Goal: Task Accomplishment & Management: Manage account settings

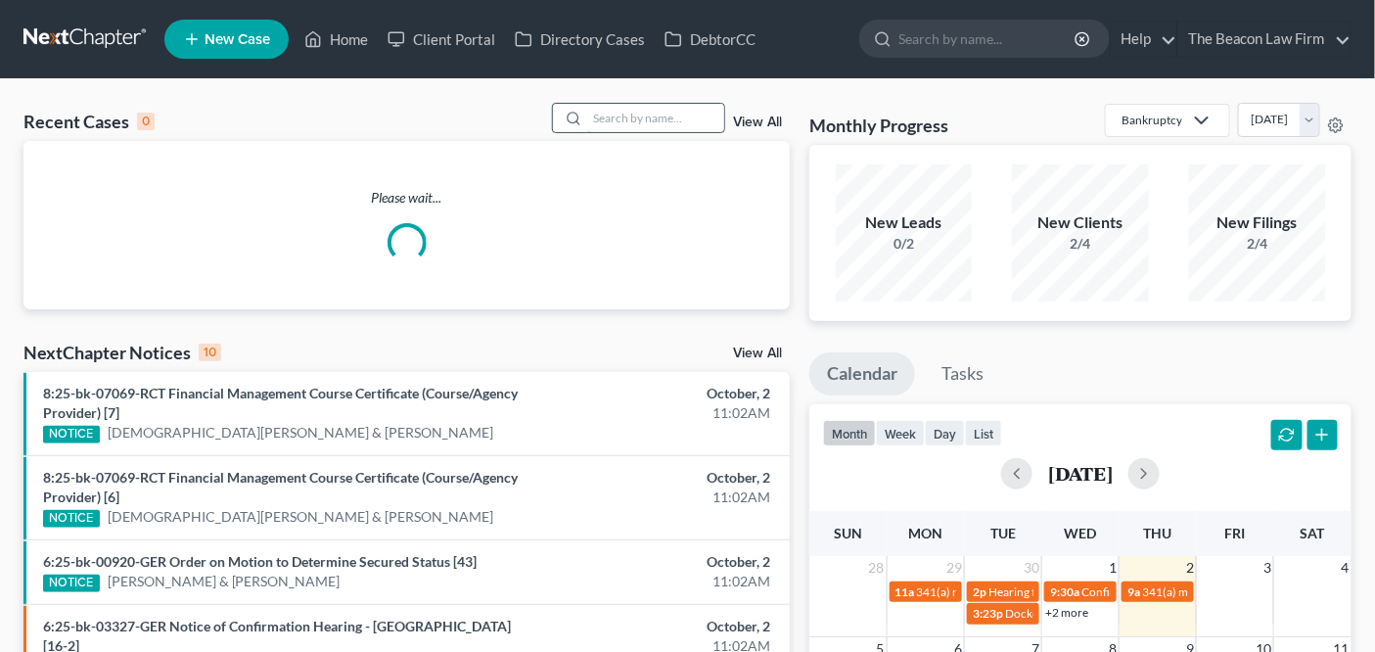
click at [649, 110] on input "search" at bounding box center [655, 118] width 137 height 28
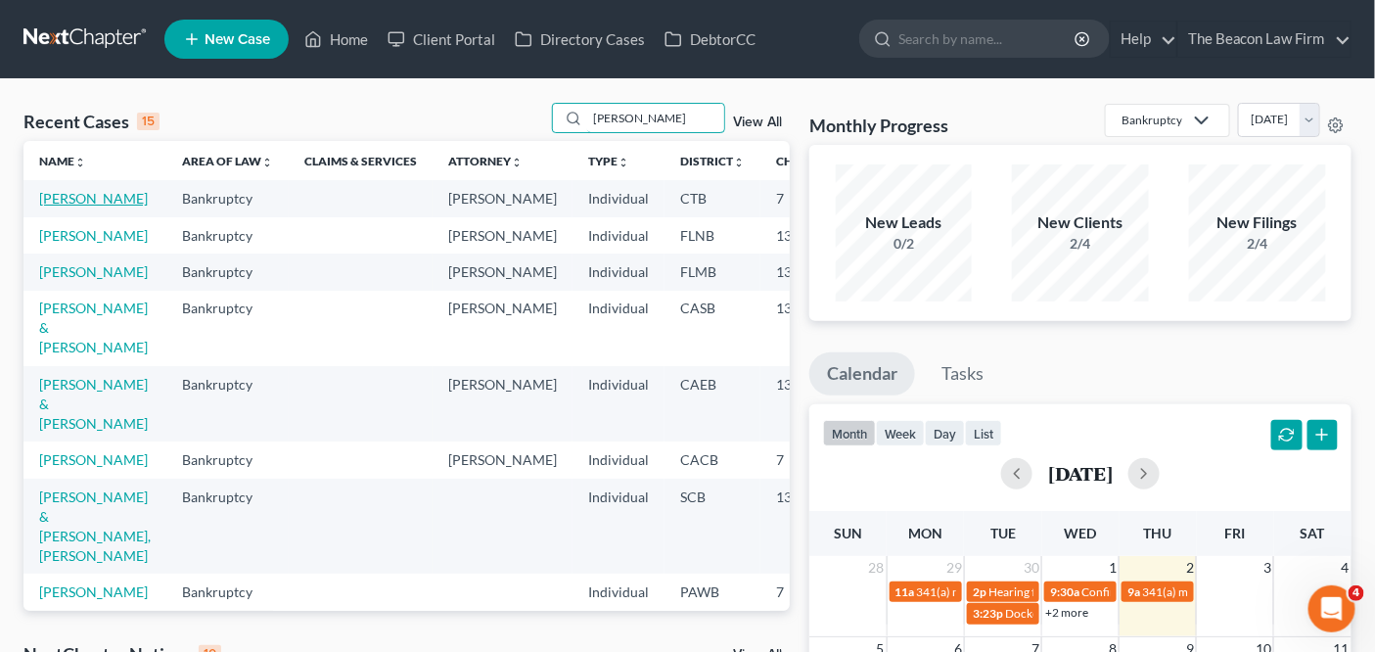
type input "scott"
click at [94, 201] on link "[PERSON_NAME]" at bounding box center [93, 198] width 109 height 17
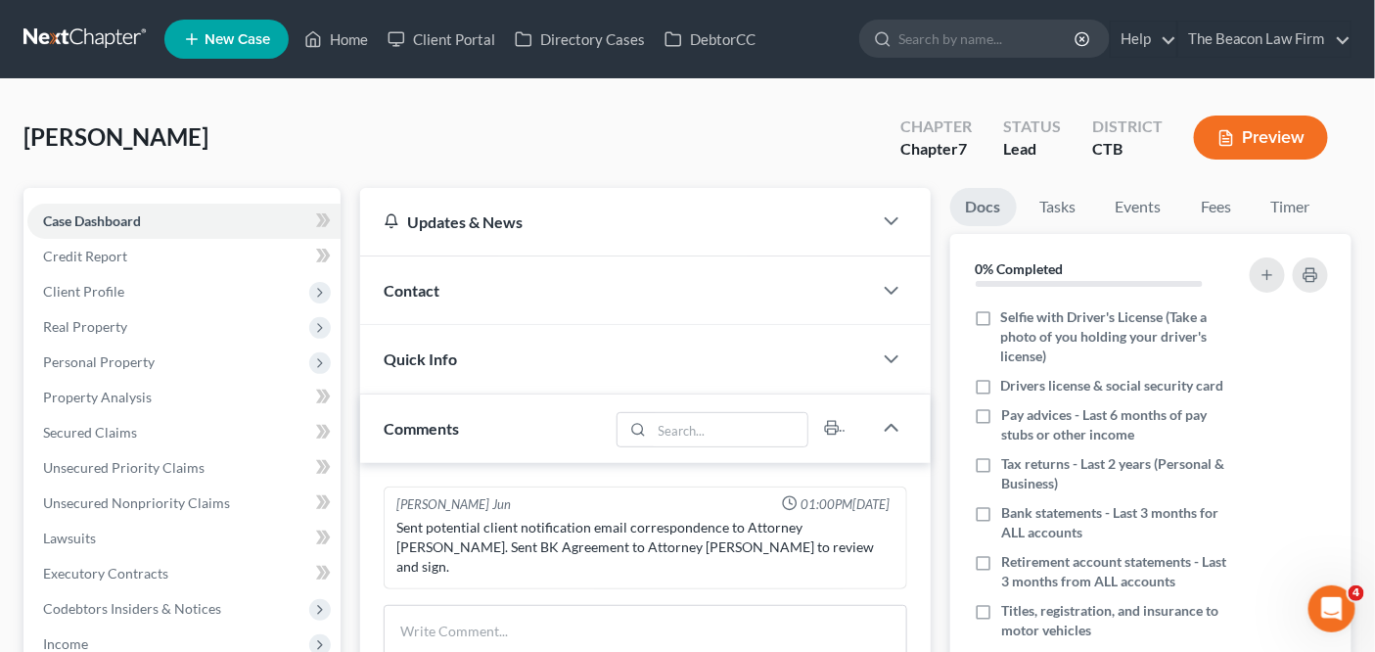
click at [590, 369] on div "Quick Info" at bounding box center [615, 359] width 511 height 68
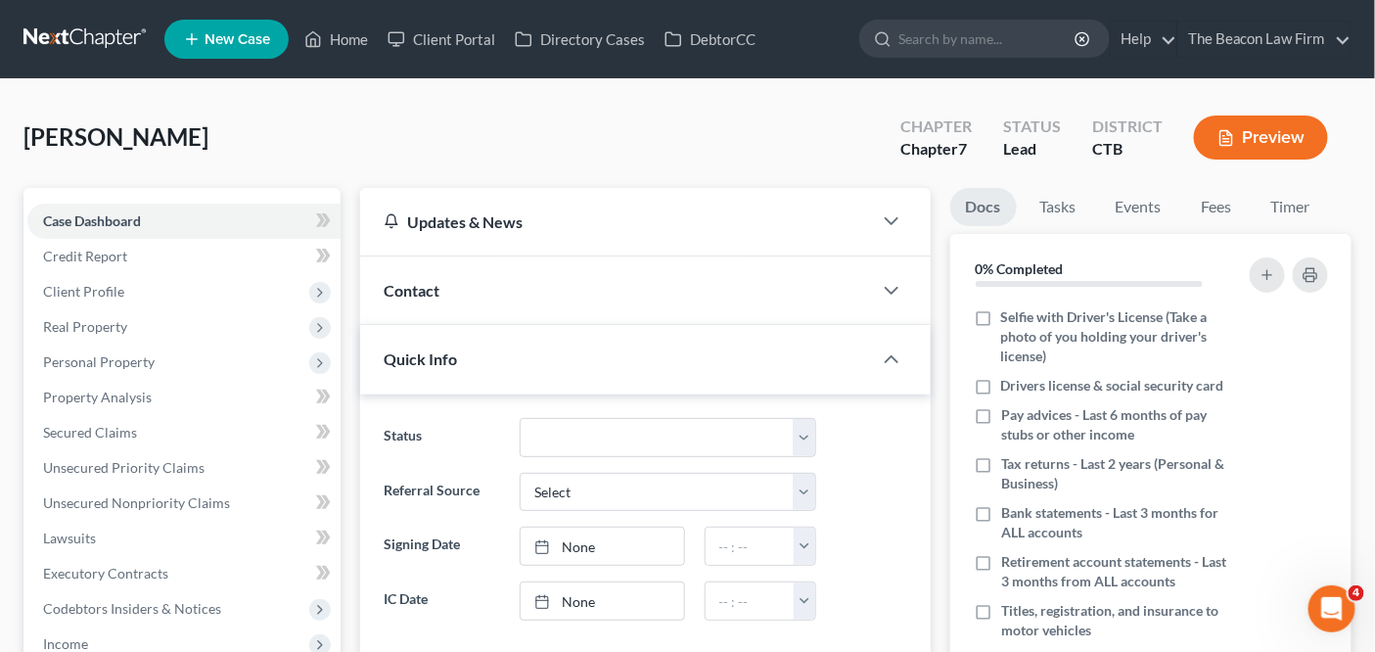
click at [706, 347] on div "Quick Info" at bounding box center [615, 359] width 511 height 68
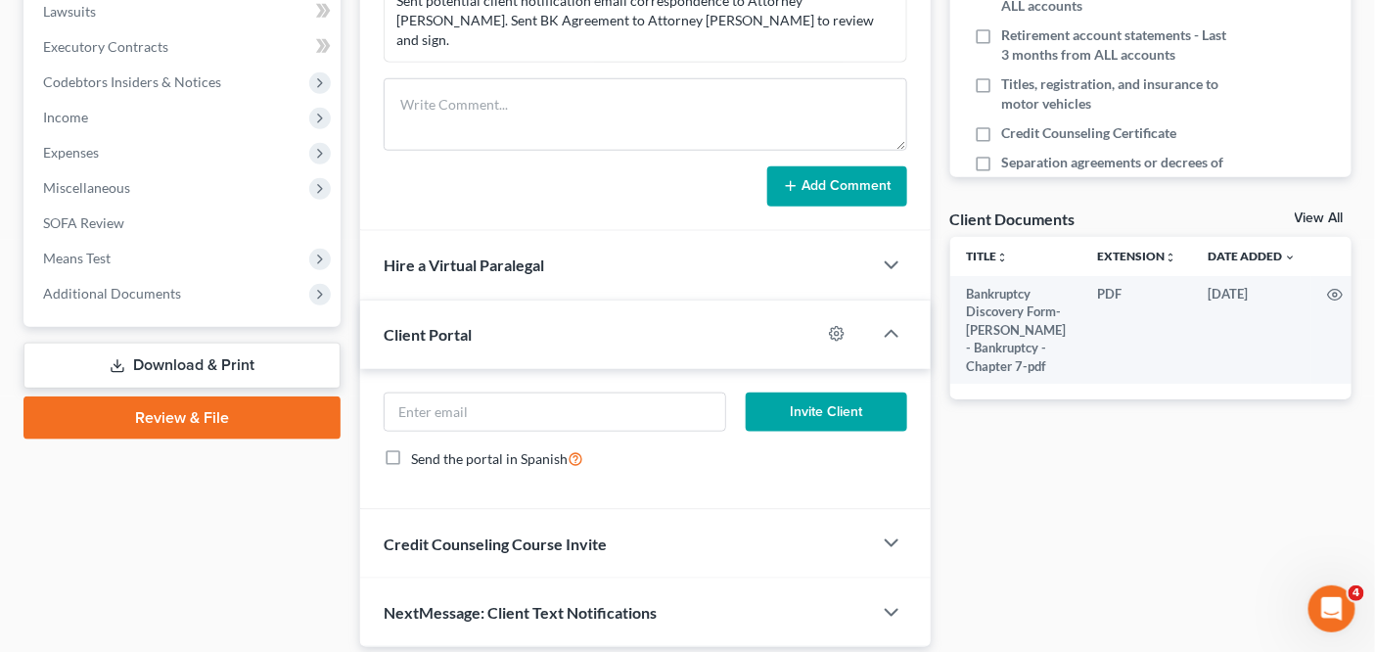
scroll to position [569, 0]
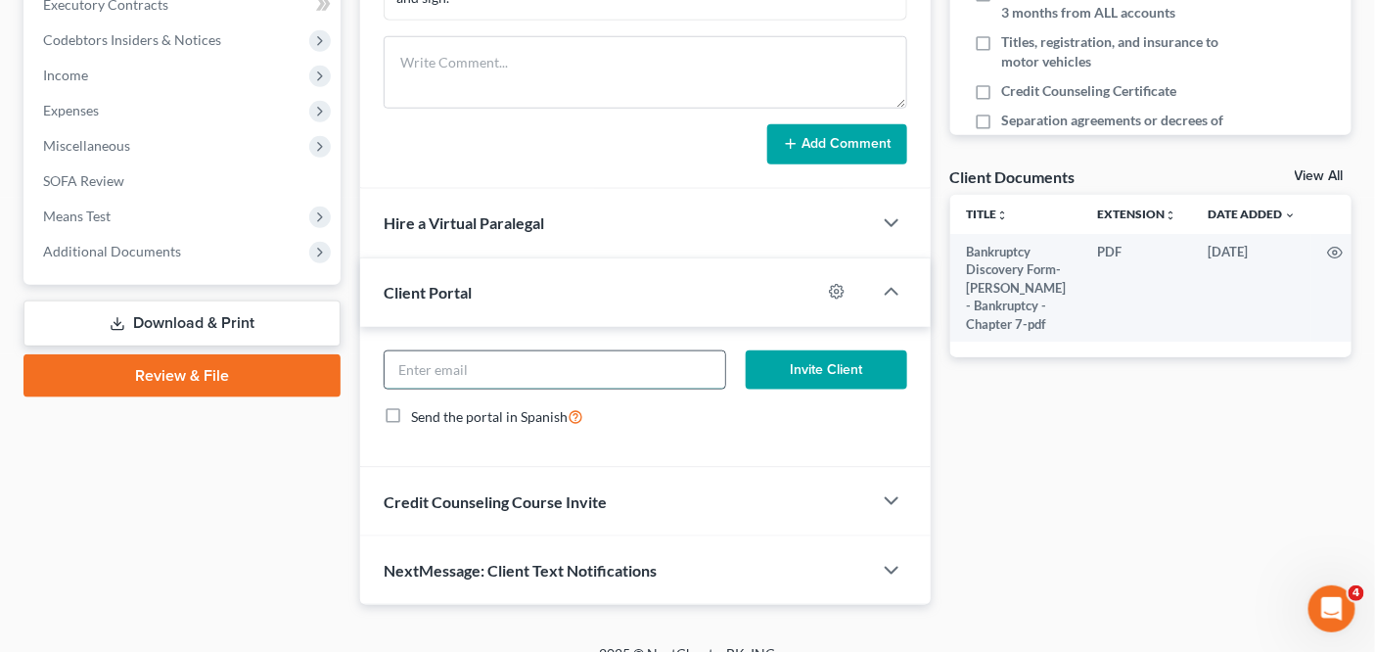
click at [624, 351] on input "email" at bounding box center [555, 369] width 341 height 37
paste input "westberg.scott10@gmail.com"
type input "westberg.scott10@gmail.com"
click at [815, 350] on button "Invite Client" at bounding box center [826, 369] width 161 height 39
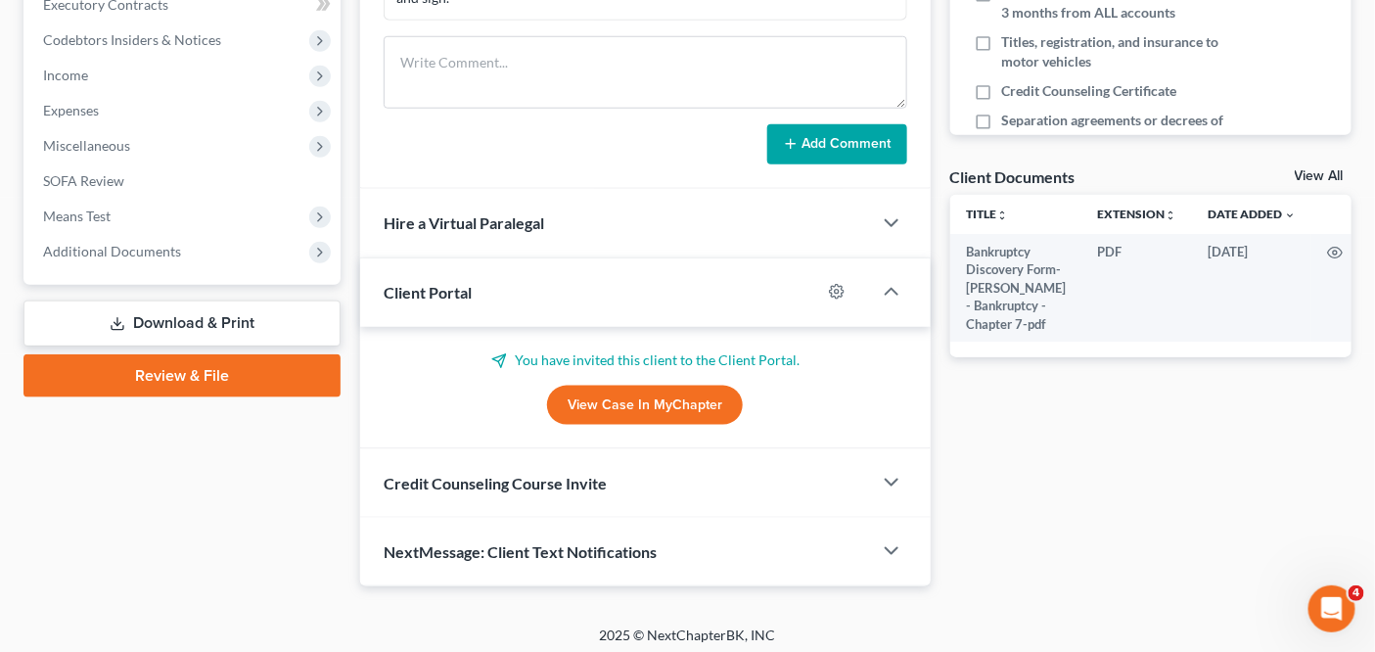
scroll to position [550, 0]
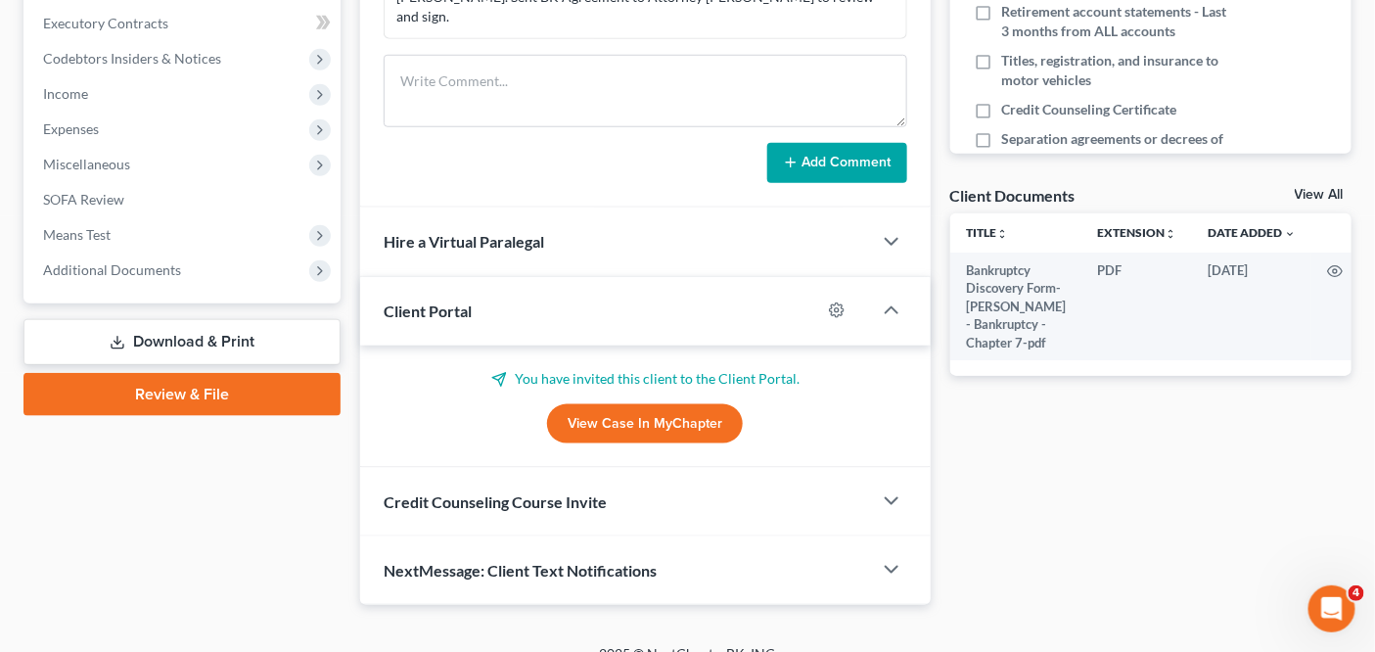
click at [680, 482] on div "Credit Counseling Course Invite" at bounding box center [615, 502] width 511 height 68
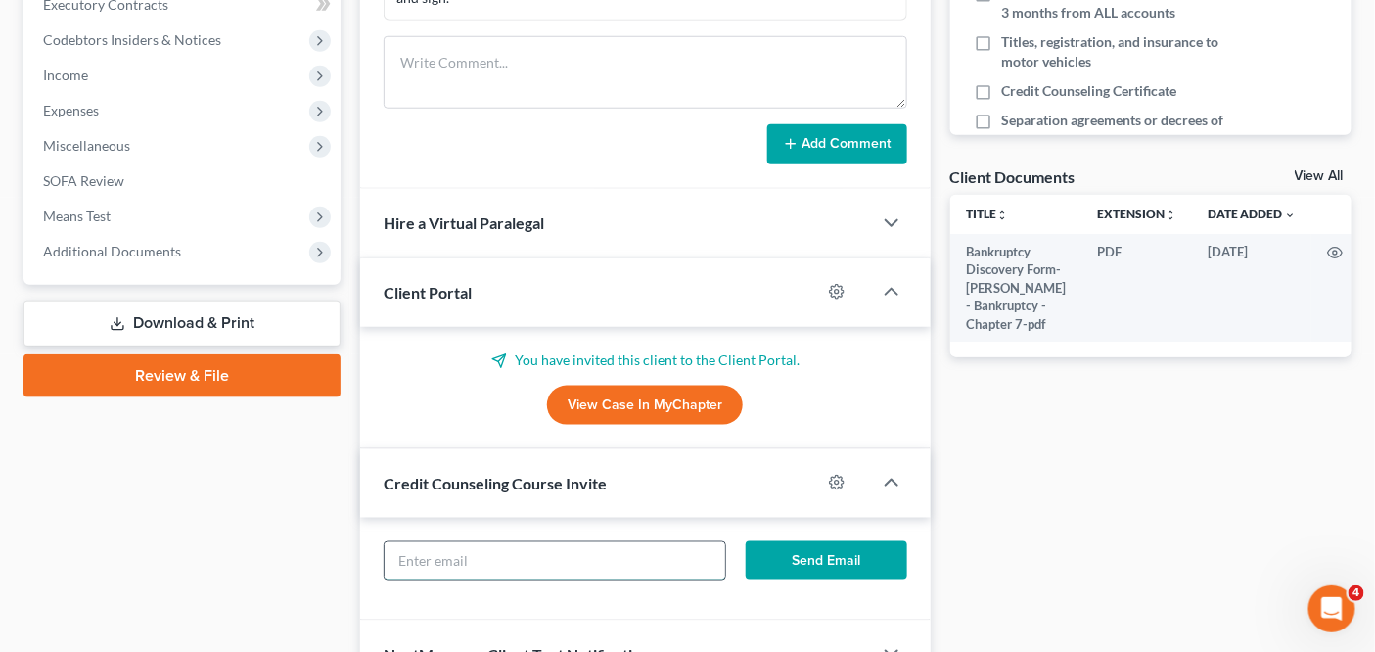
click at [600, 546] on input "text" at bounding box center [555, 560] width 341 height 37
paste input "westberg.scott10@gmail.com"
type input "westberg.scott10@gmail.com"
click at [790, 541] on button "Send Email" at bounding box center [826, 560] width 161 height 39
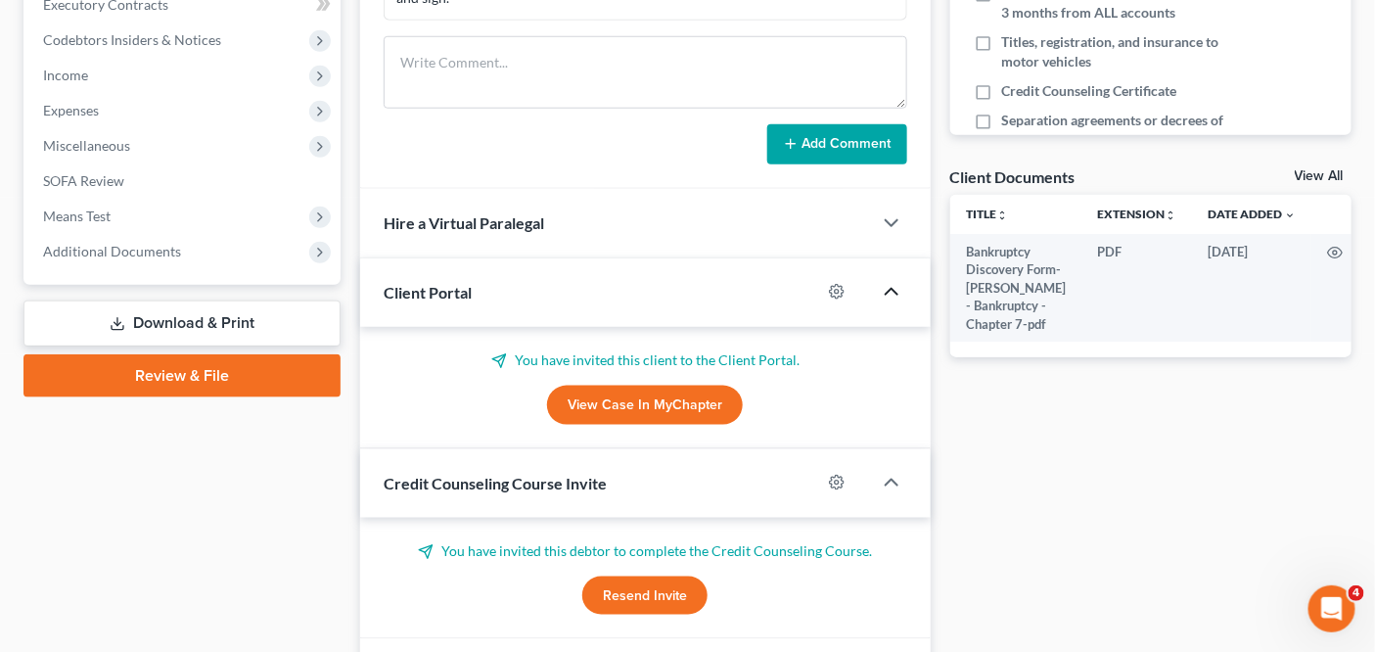
click at [882, 280] on icon "button" at bounding box center [891, 291] width 23 height 23
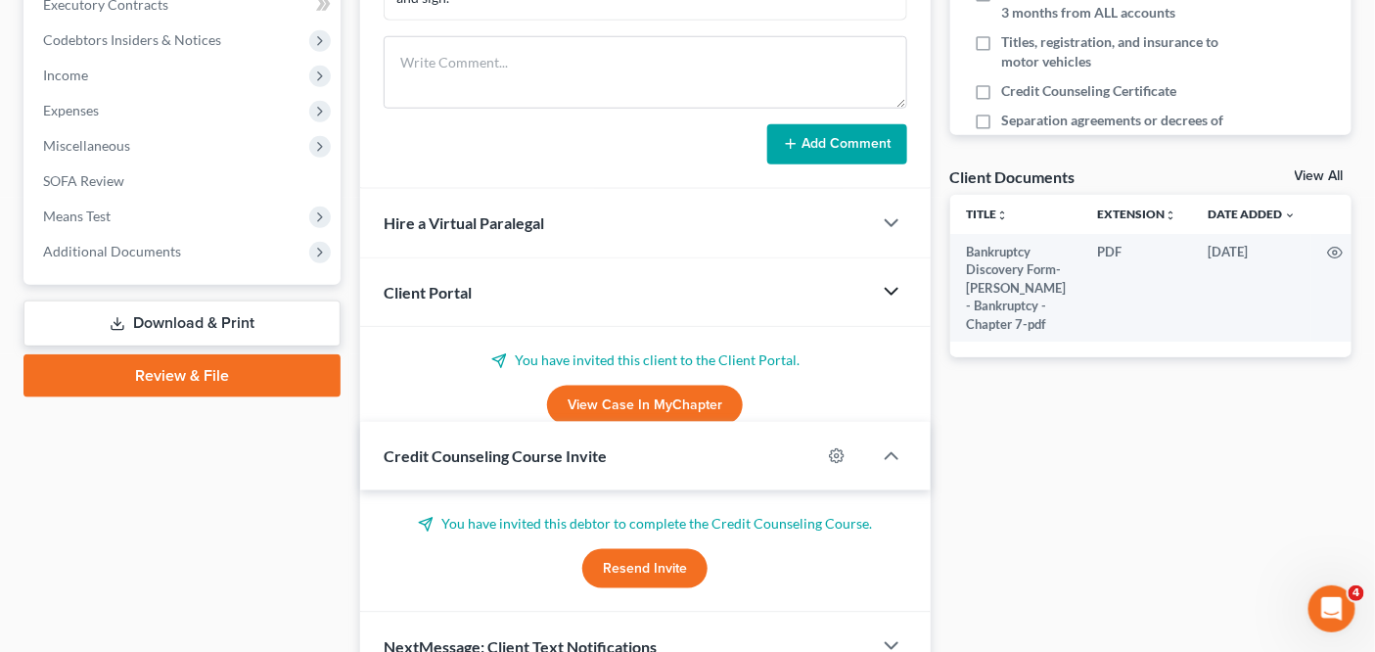
scroll to position [550, 0]
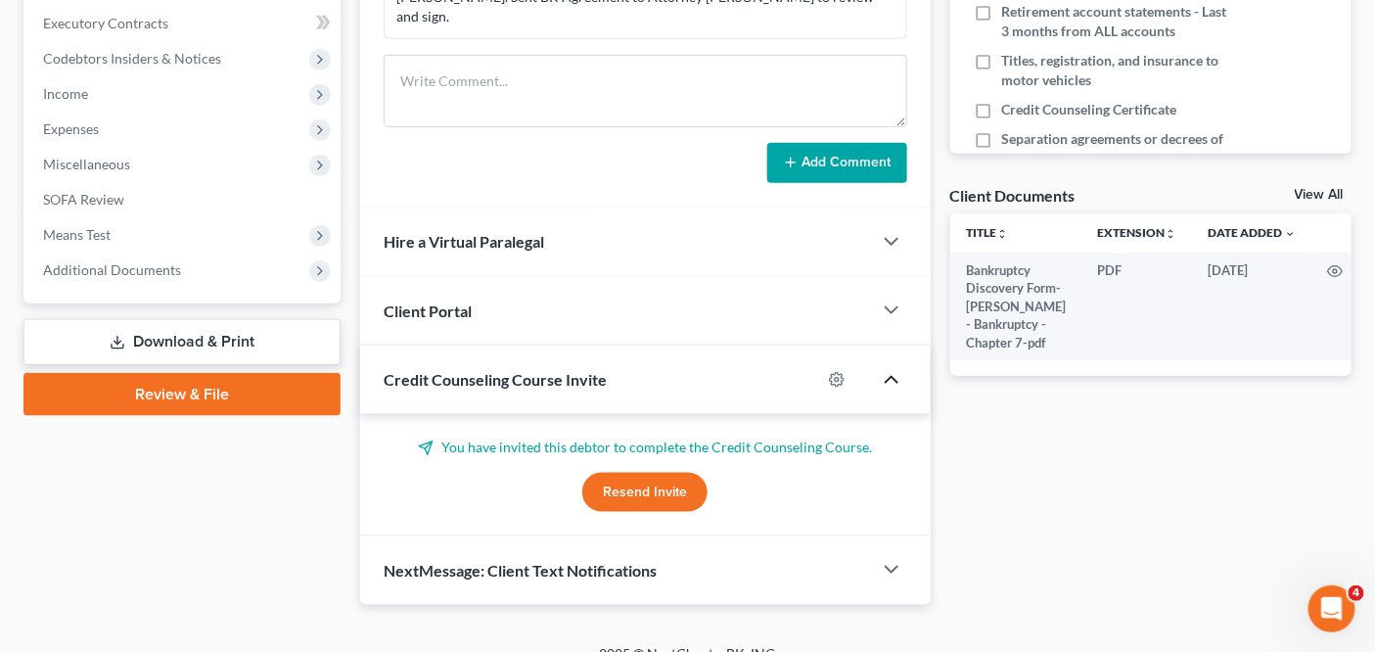
click at [895, 368] on icon "button" at bounding box center [891, 379] width 23 height 23
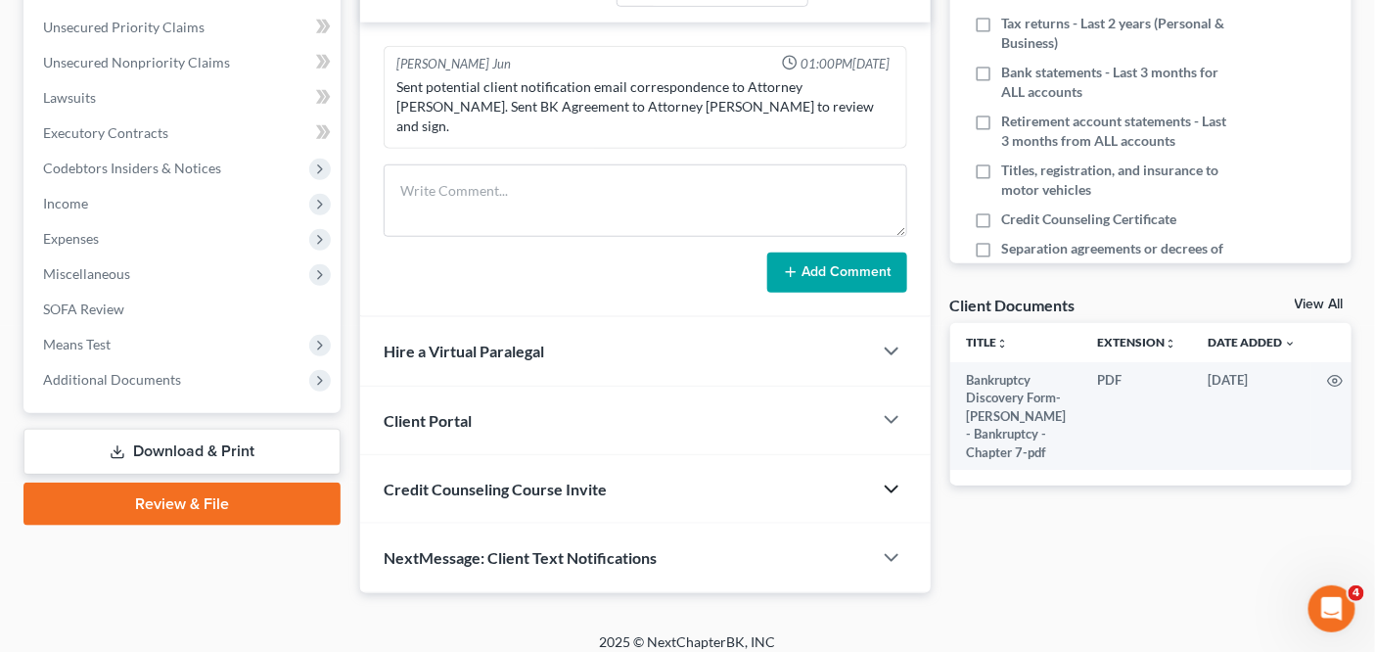
scroll to position [428, 0]
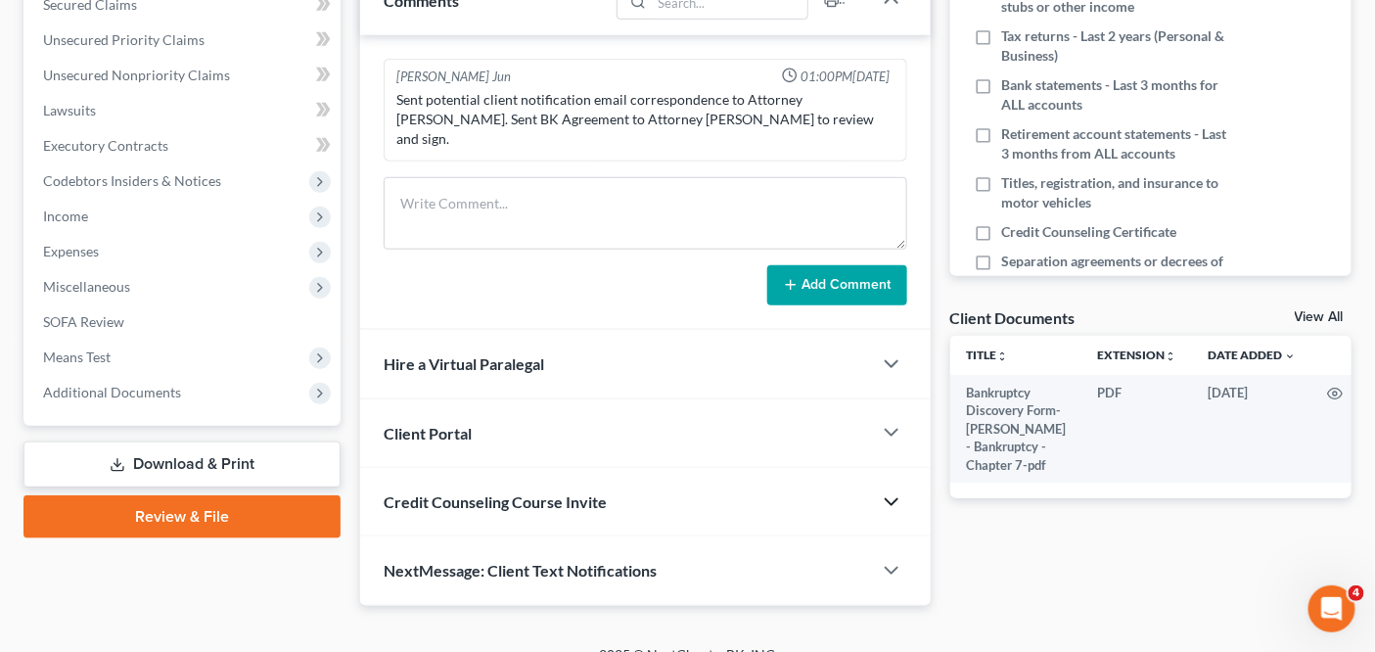
click at [799, 429] on div "Client Portal" at bounding box center [615, 433] width 511 height 68
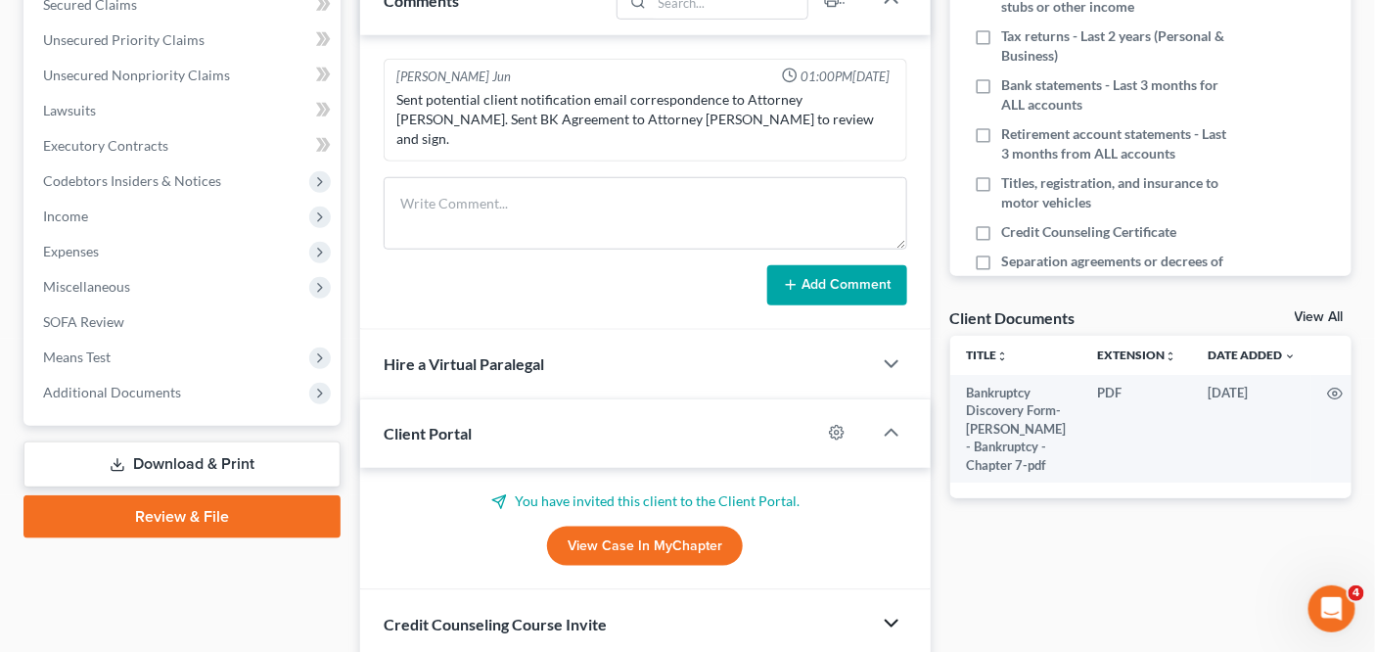
click at [675, 527] on link "View Case in MyChapter" at bounding box center [645, 545] width 196 height 39
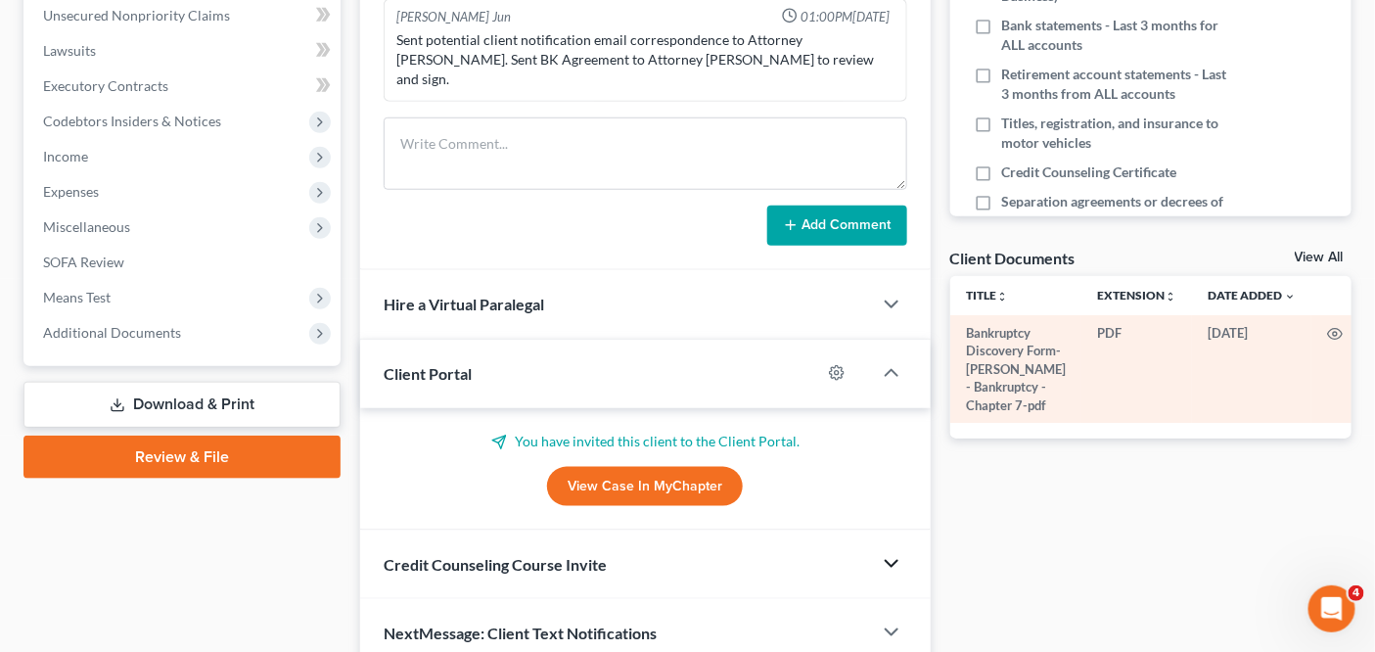
scroll to position [489, 0]
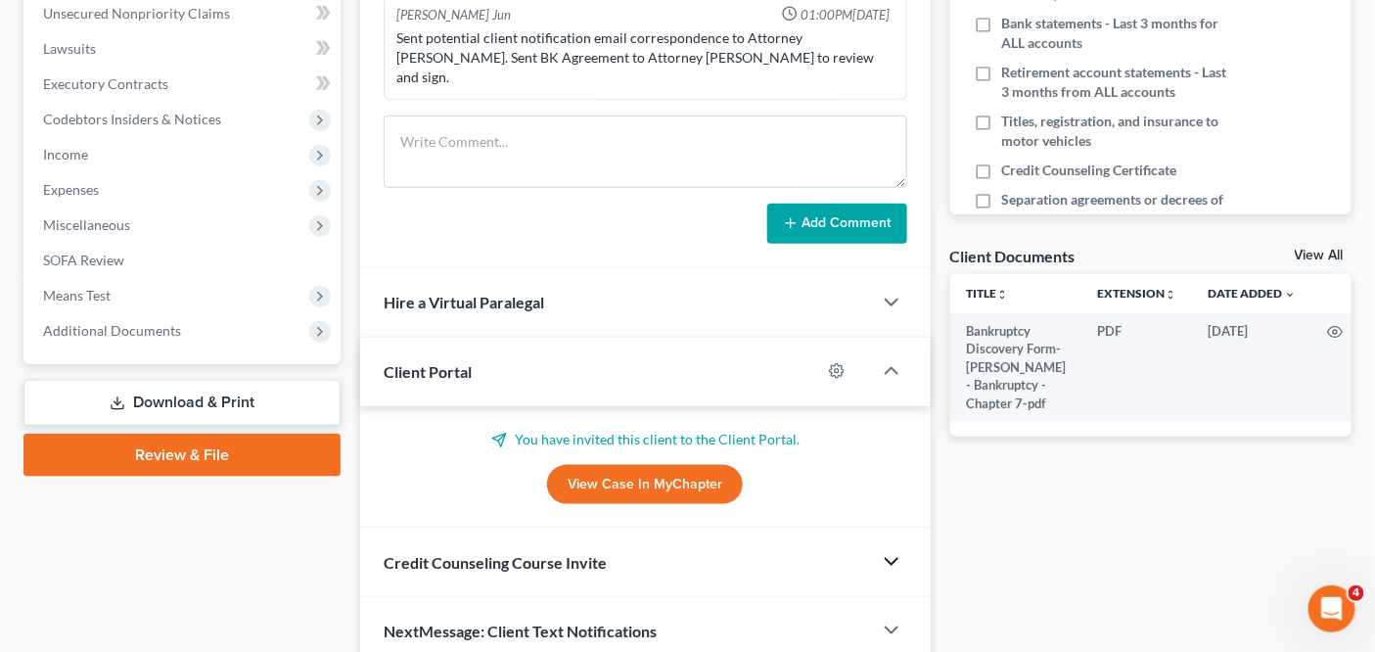
click at [701, 465] on link "View Case in MyChapter" at bounding box center [645, 484] width 196 height 39
click at [424, 528] on div "Credit Counseling Course Invite" at bounding box center [615, 562] width 511 height 68
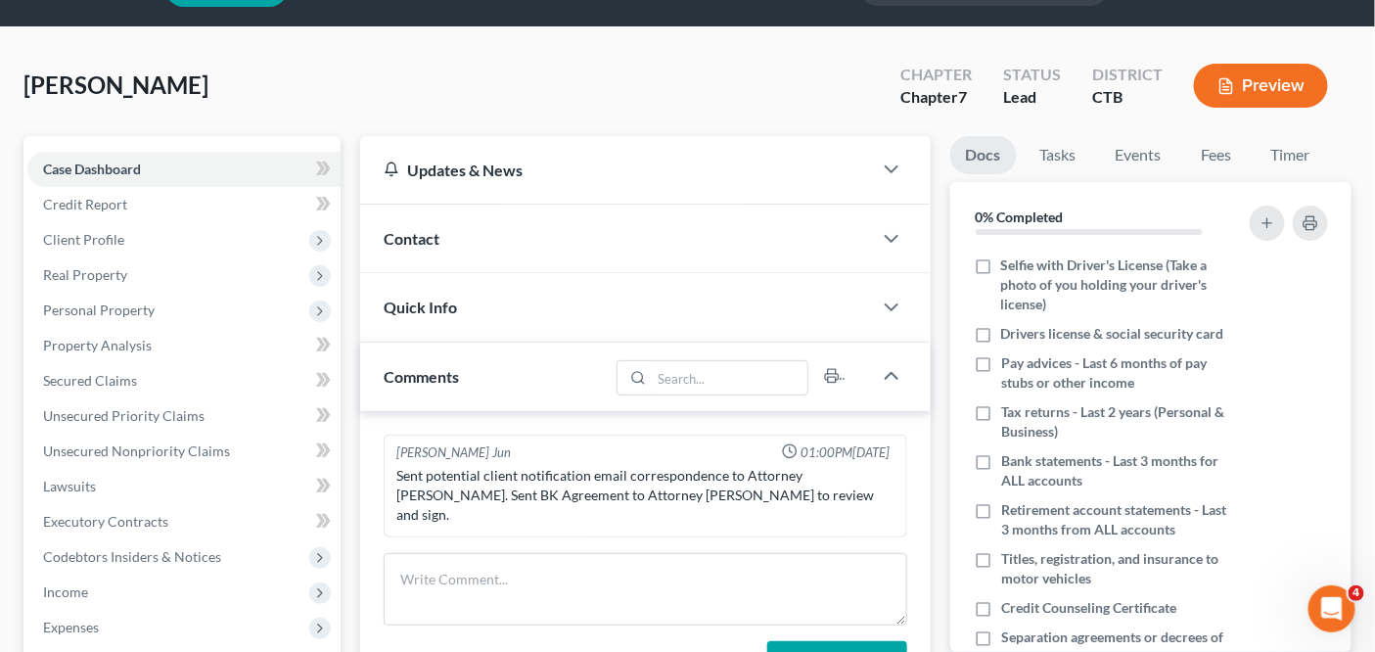
scroll to position [0, 0]
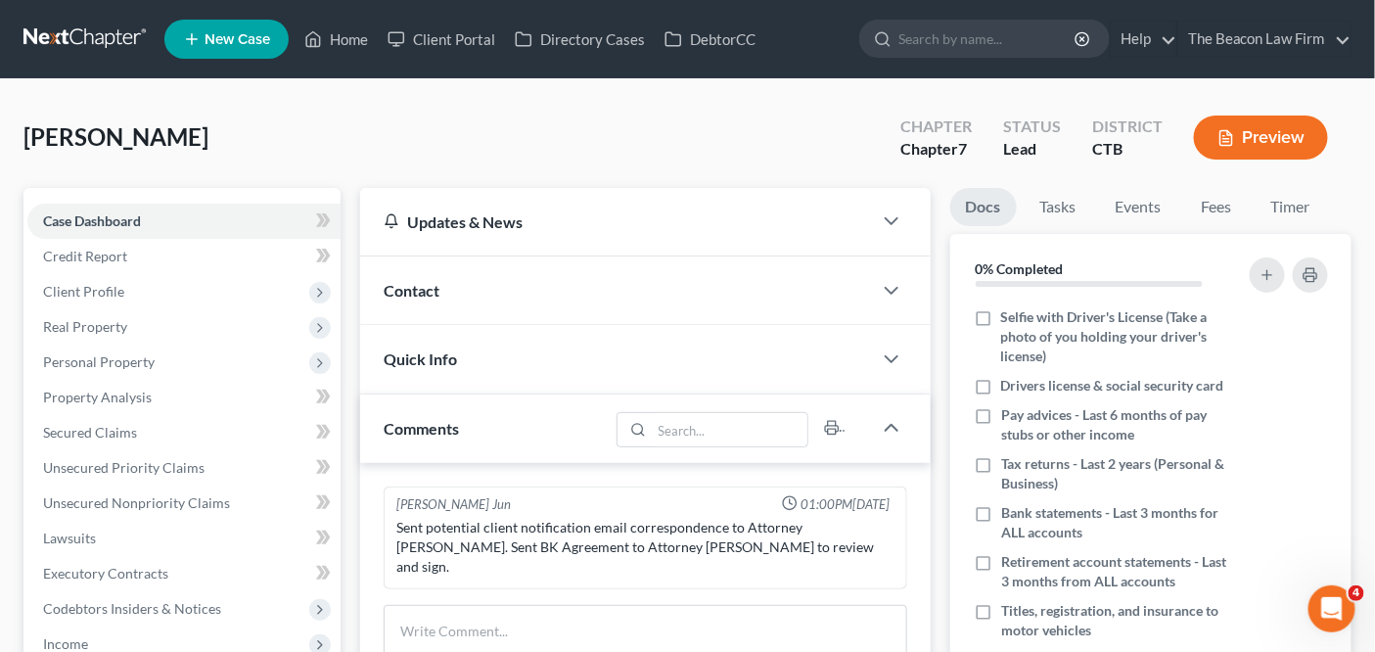
click at [101, 46] on link at bounding box center [85, 39] width 125 height 35
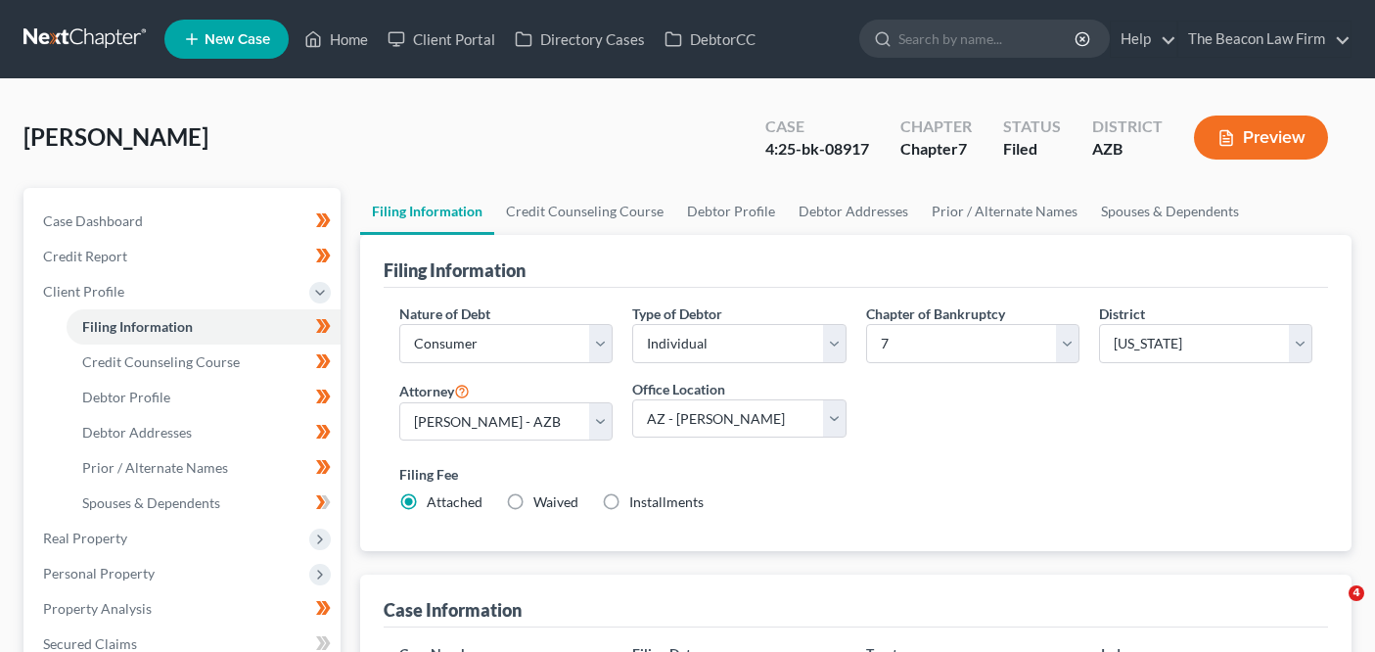
select select "1"
select select "0"
select select "4"
select select "17"
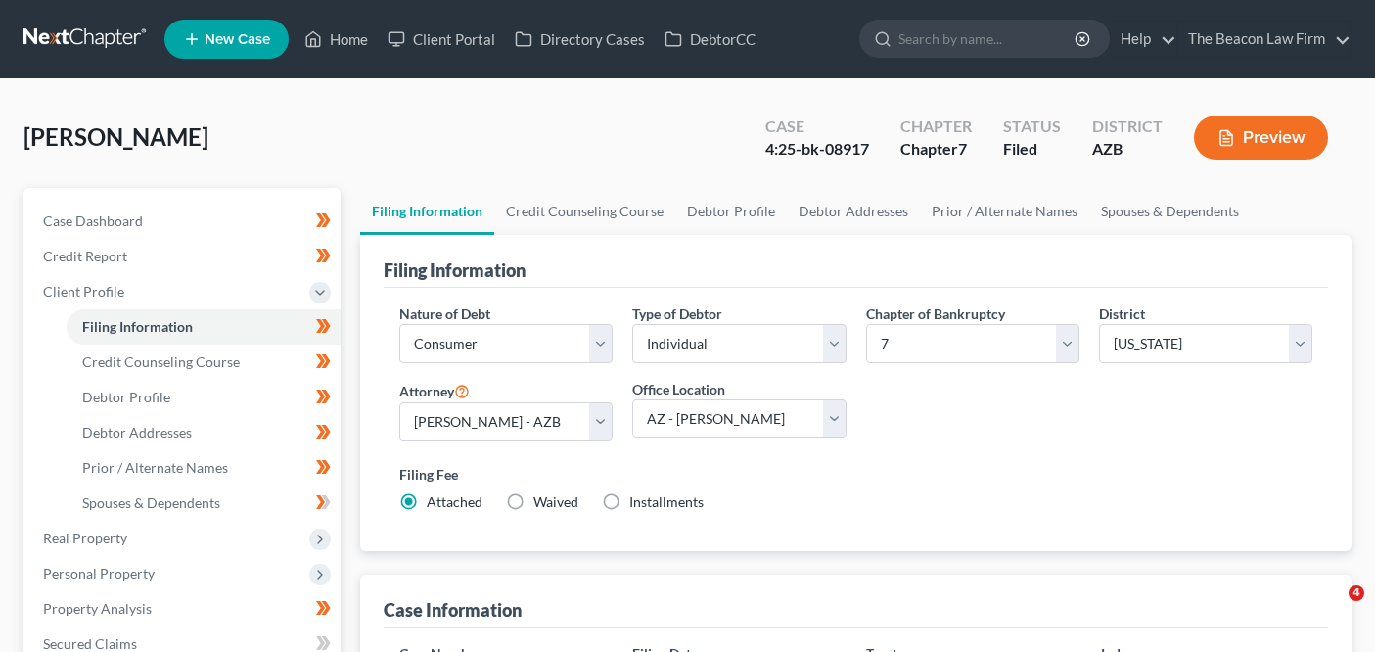
select select "9"
select select "3"
click at [97, 52] on link at bounding box center [85, 39] width 125 height 35
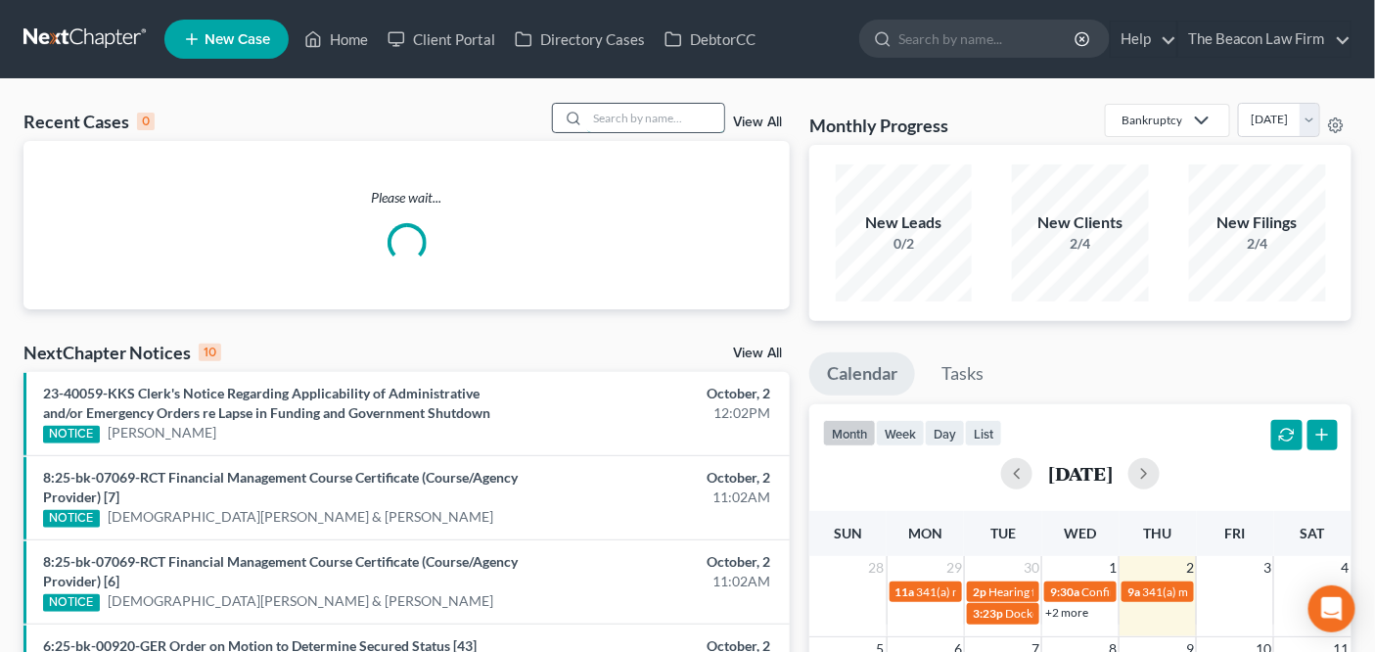
click at [701, 115] on input "search" at bounding box center [655, 118] width 137 height 28
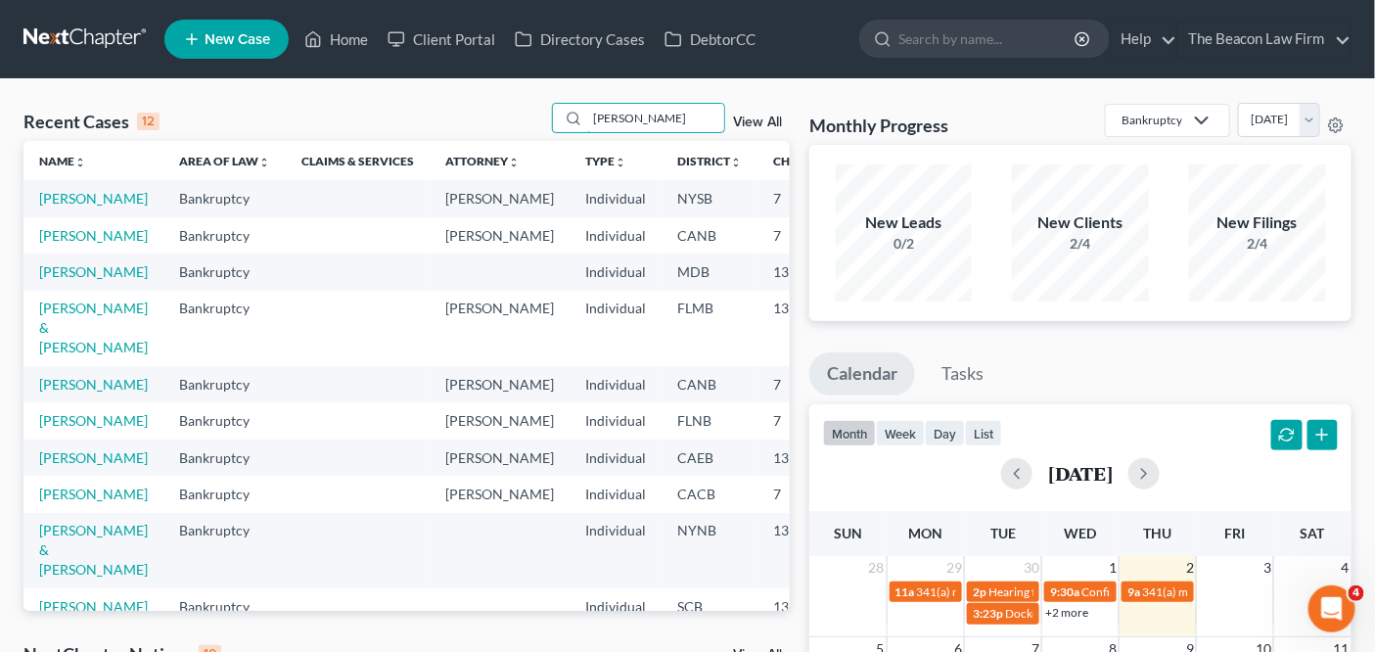
type input "dana"
click at [63, 216] on td "Alesci, Dana" at bounding box center [93, 198] width 140 height 36
click at [64, 216] on td "Alesci, Dana" at bounding box center [93, 198] width 140 height 36
click at [64, 206] on link "[PERSON_NAME]" at bounding box center [93, 198] width 109 height 17
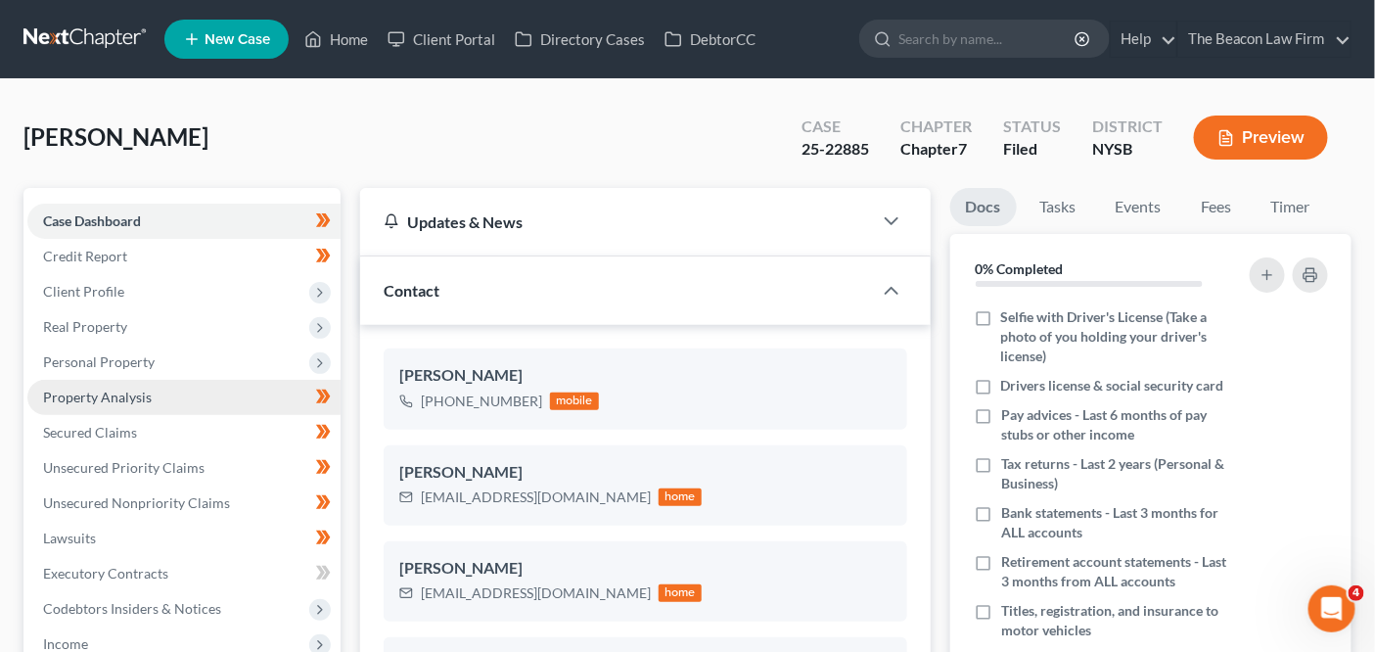
click at [120, 389] on span "Property Analysis" at bounding box center [97, 396] width 109 height 17
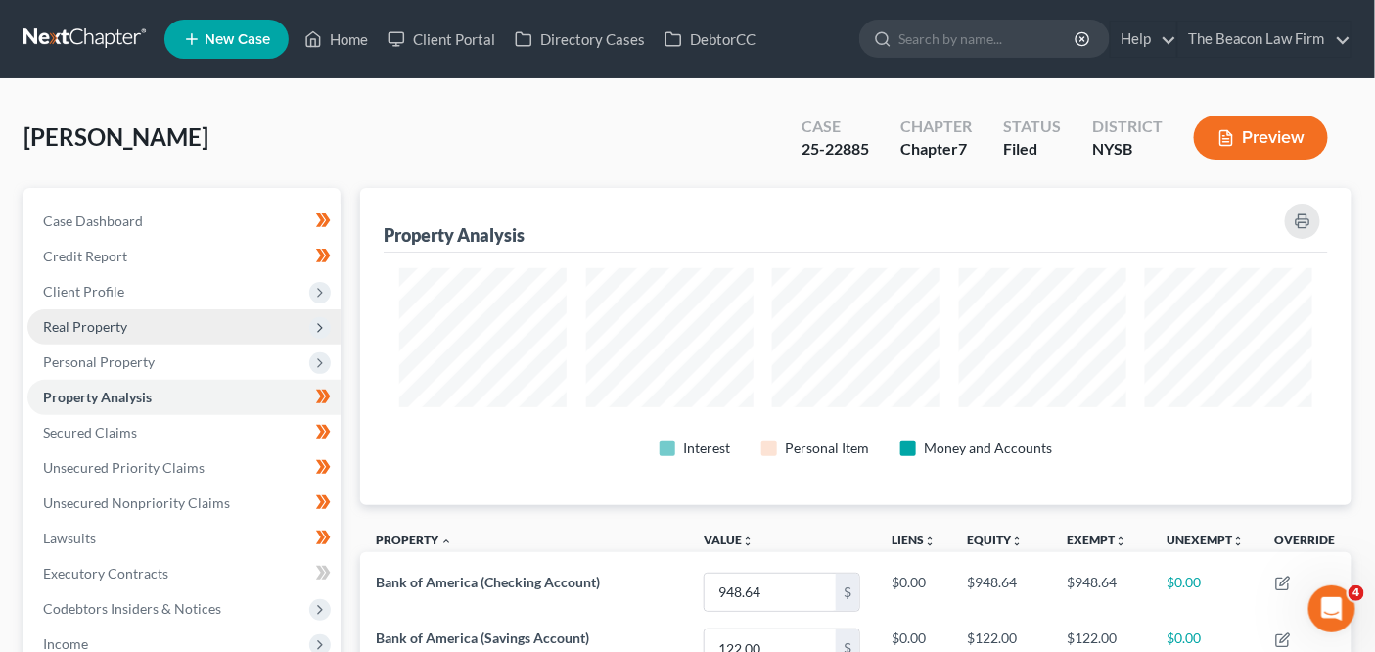
scroll to position [316, 990]
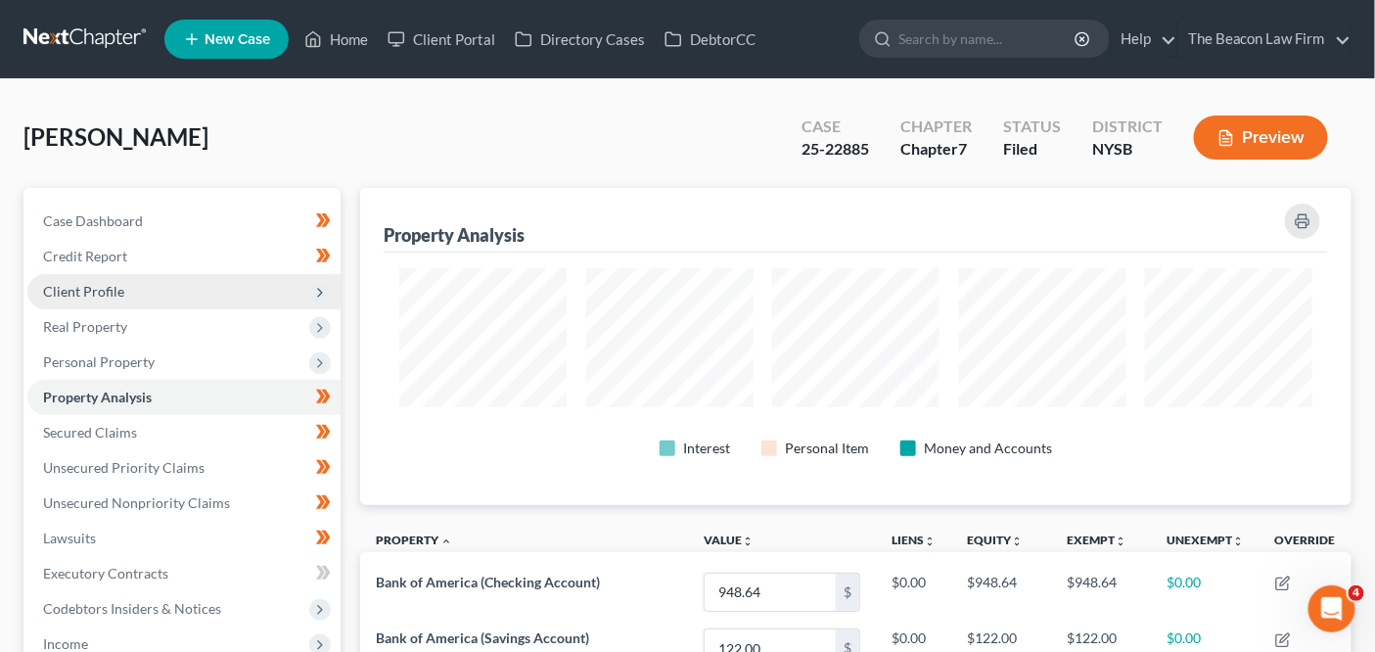
click at [153, 293] on span "Client Profile" at bounding box center [183, 291] width 313 height 35
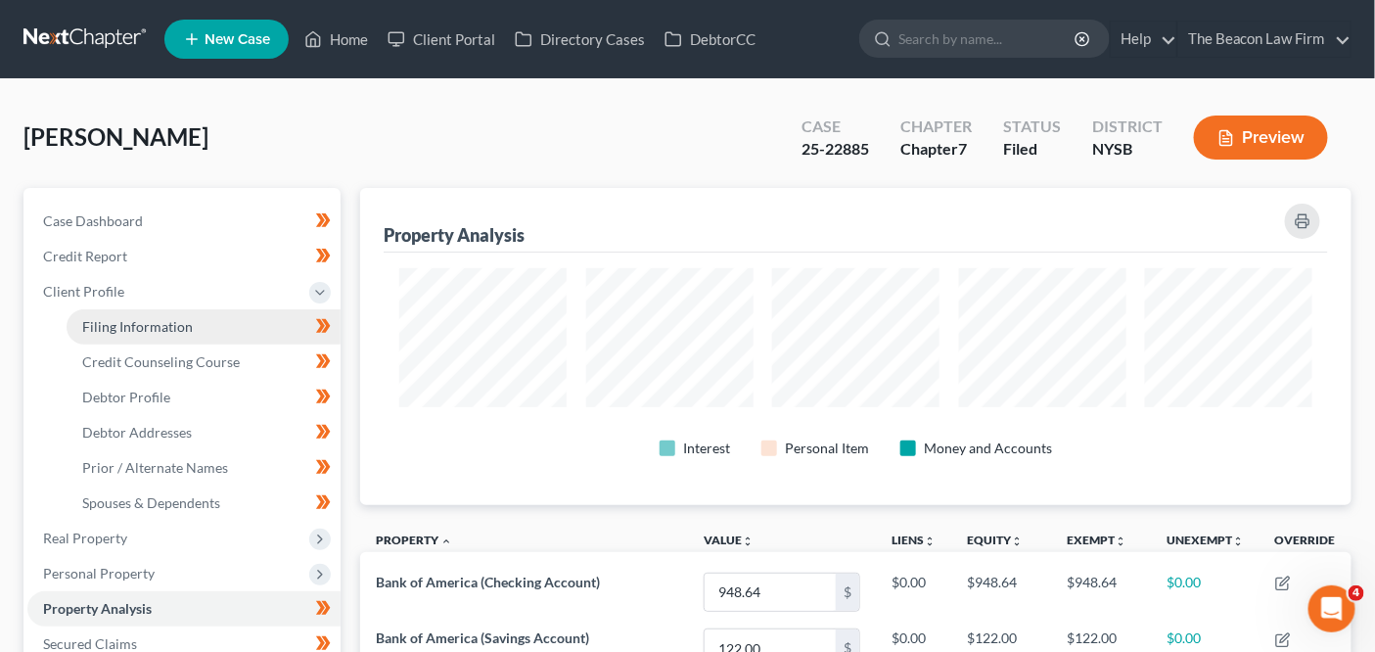
click at [148, 331] on span "Filing Information" at bounding box center [137, 326] width 111 height 17
select select "1"
select select "0"
select select "55"
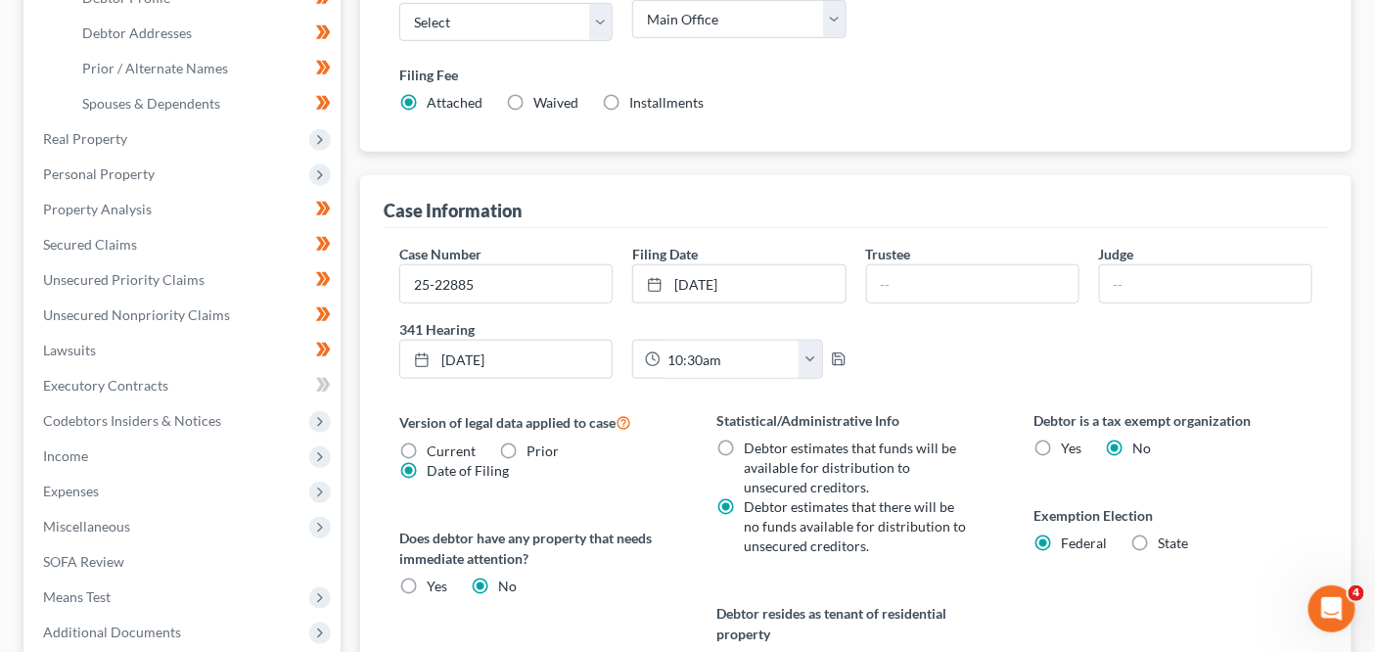
scroll to position [217, 0]
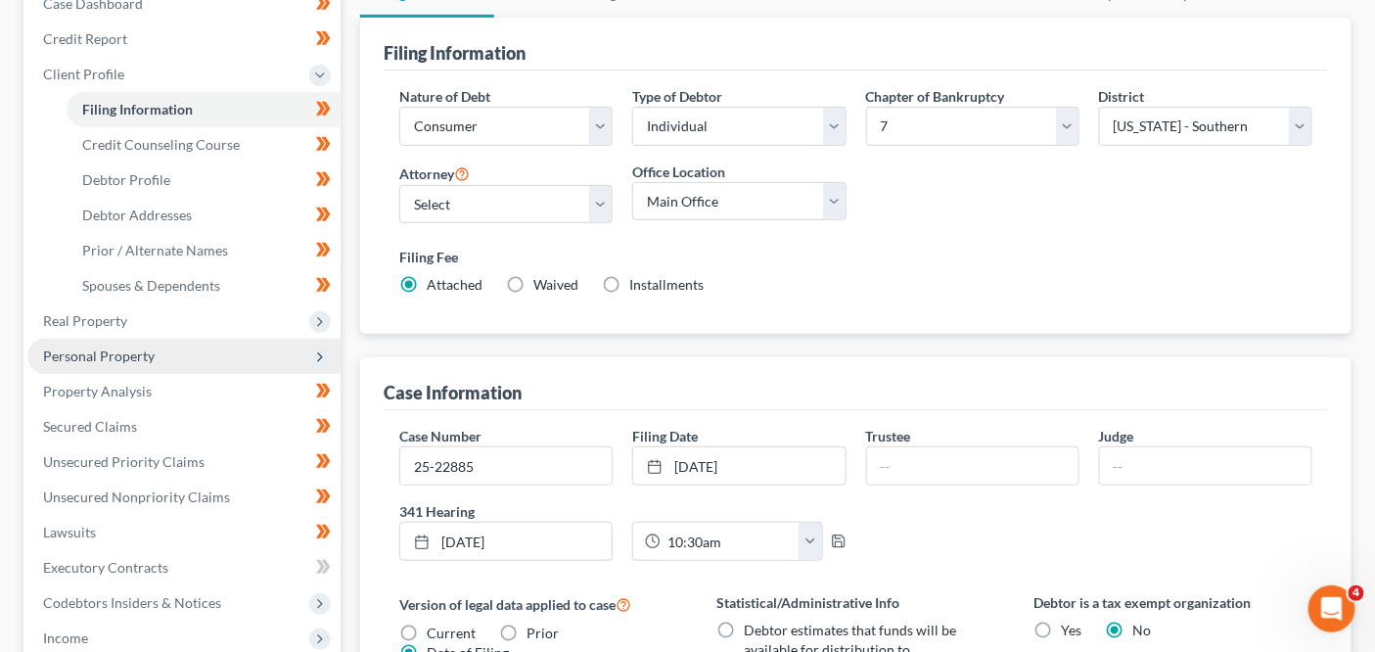
click at [154, 339] on span "Personal Property" at bounding box center [183, 356] width 313 height 35
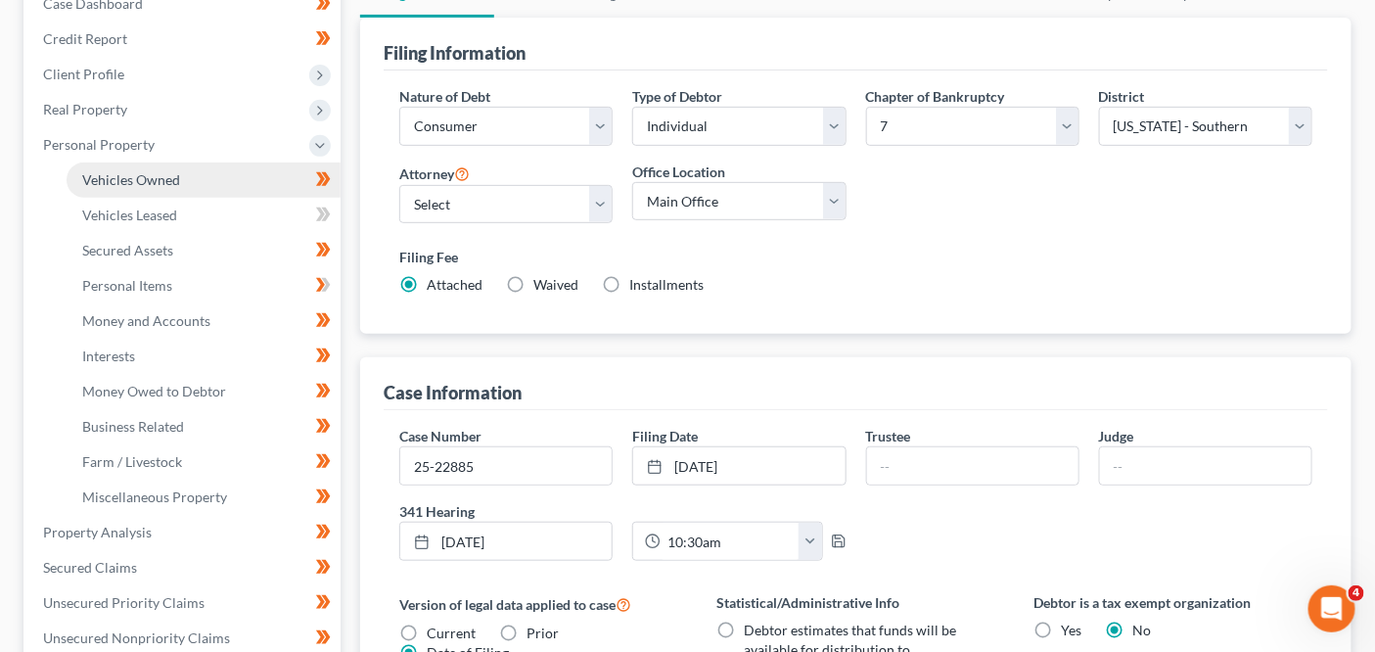
click at [191, 185] on link "Vehicles Owned" at bounding box center [204, 179] width 274 height 35
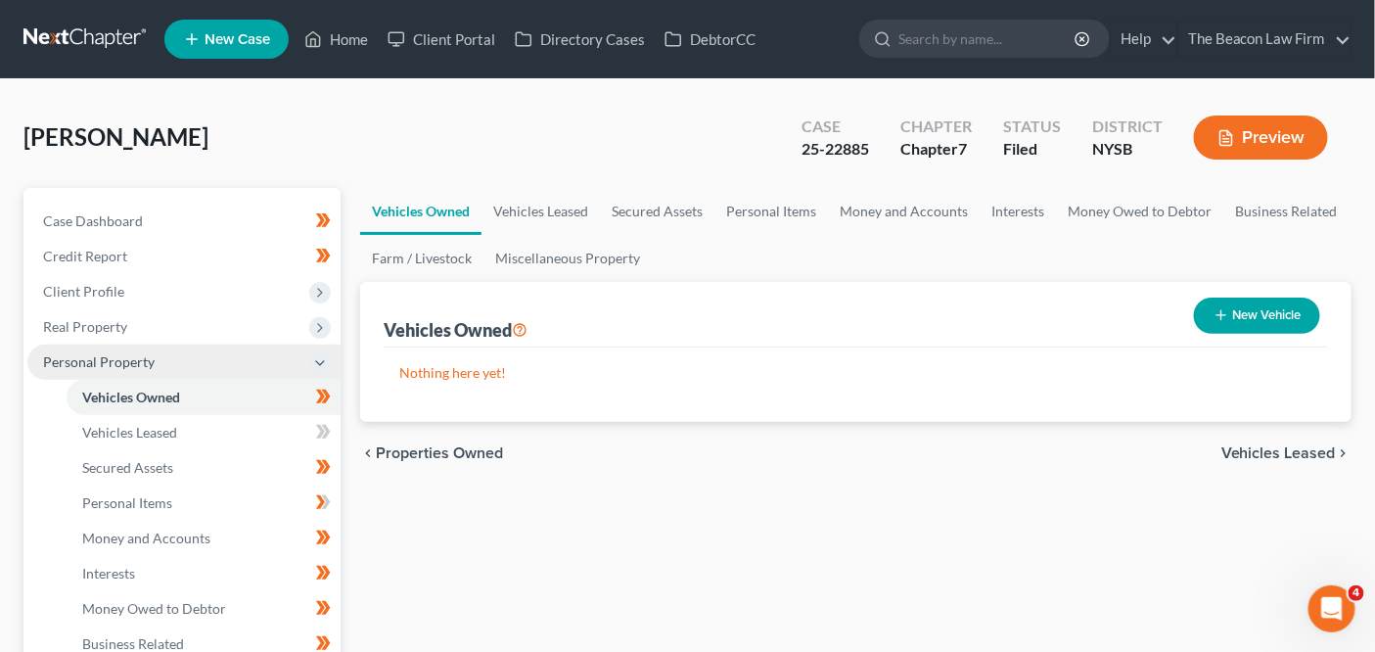
click at [212, 353] on span "Personal Property" at bounding box center [183, 361] width 313 height 35
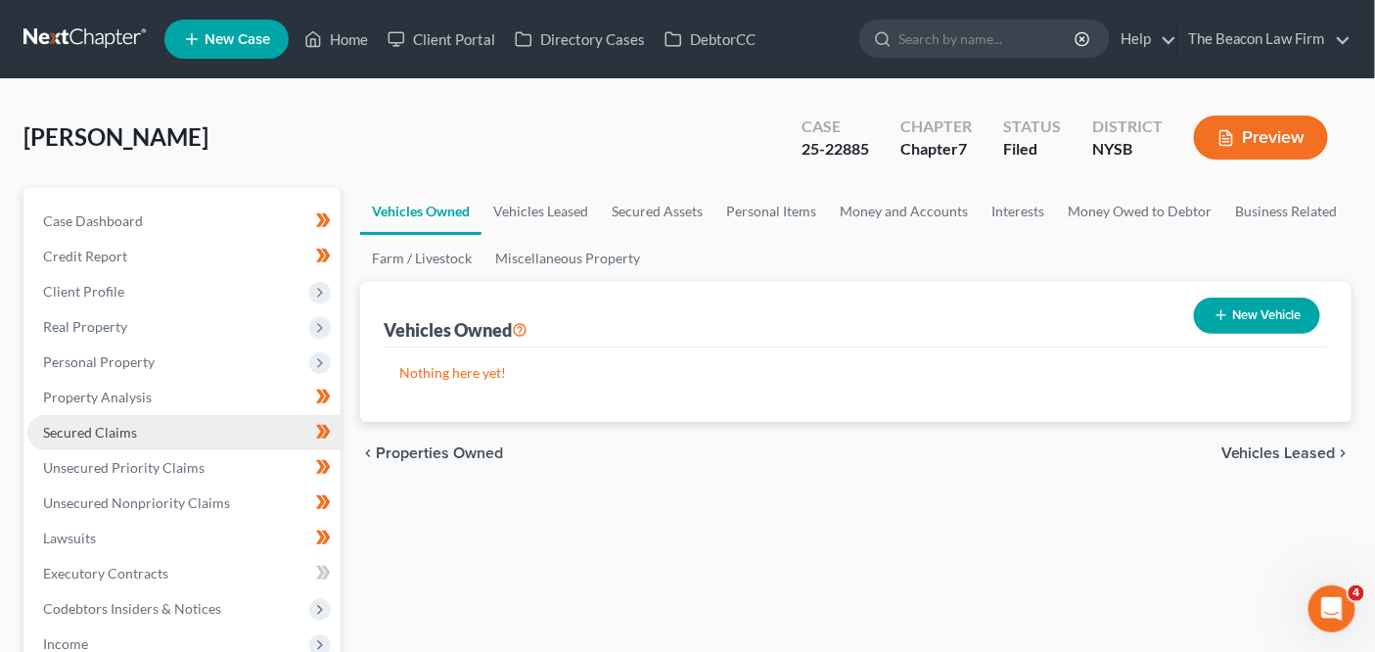
click at [205, 433] on link "Secured Claims" at bounding box center [183, 432] width 313 height 35
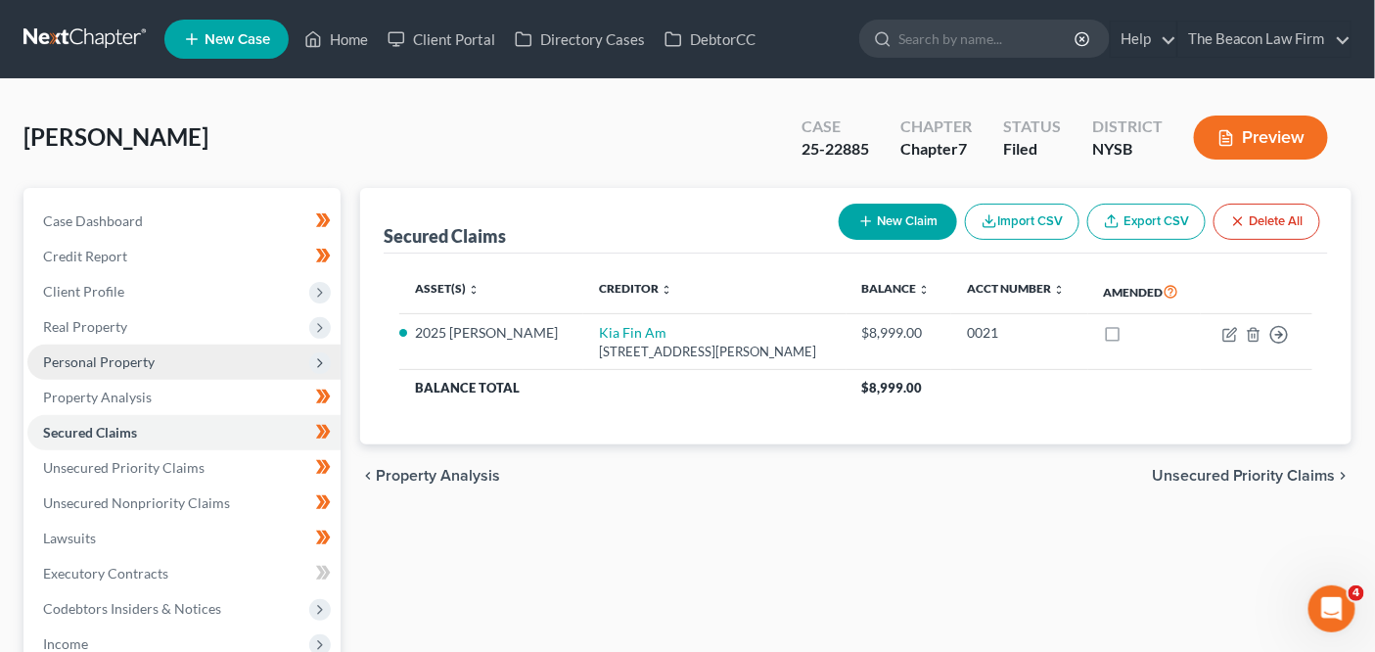
click at [207, 365] on span "Personal Property" at bounding box center [183, 361] width 313 height 35
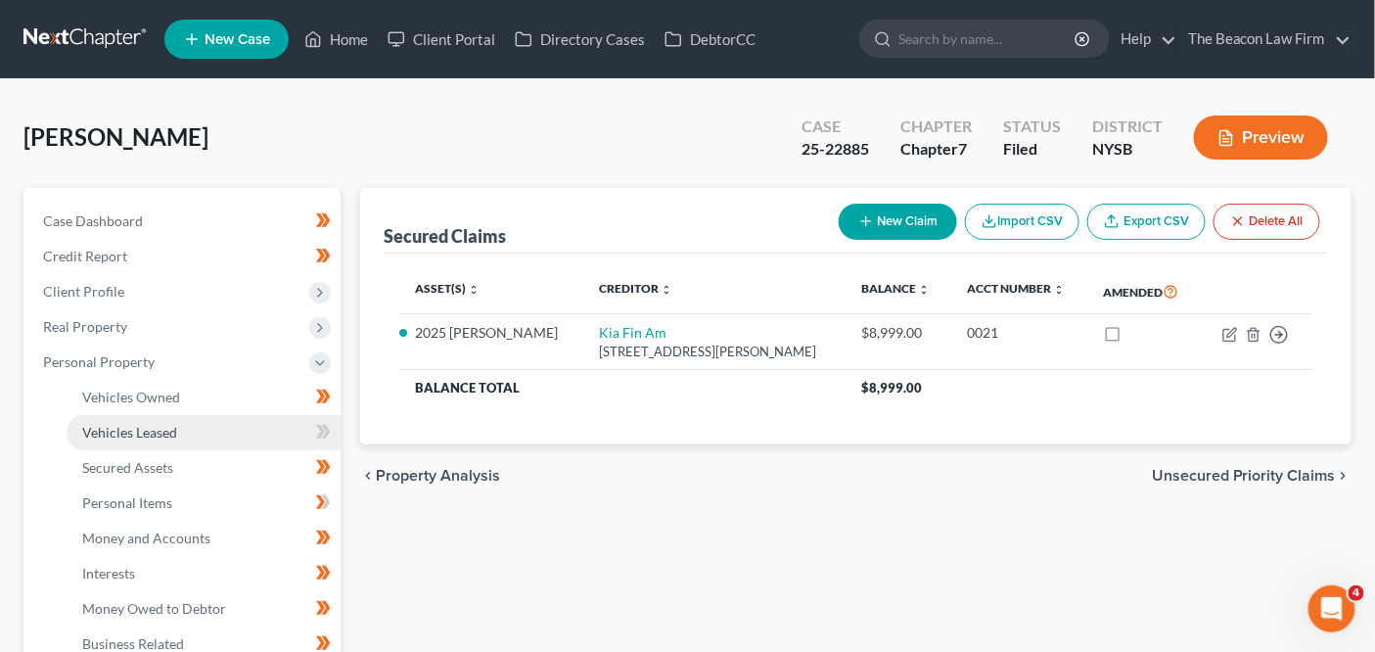
click at [196, 437] on link "Vehicles Leased" at bounding box center [204, 432] width 274 height 35
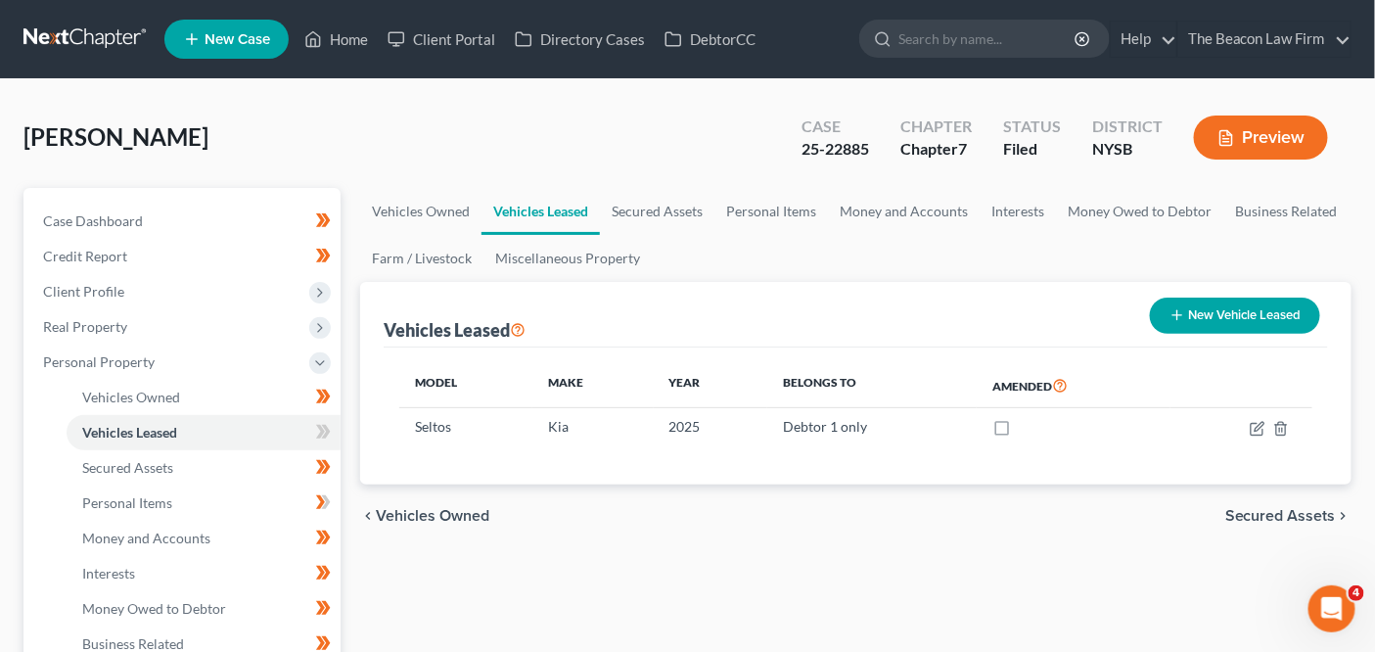
click at [132, 32] on link at bounding box center [85, 39] width 125 height 35
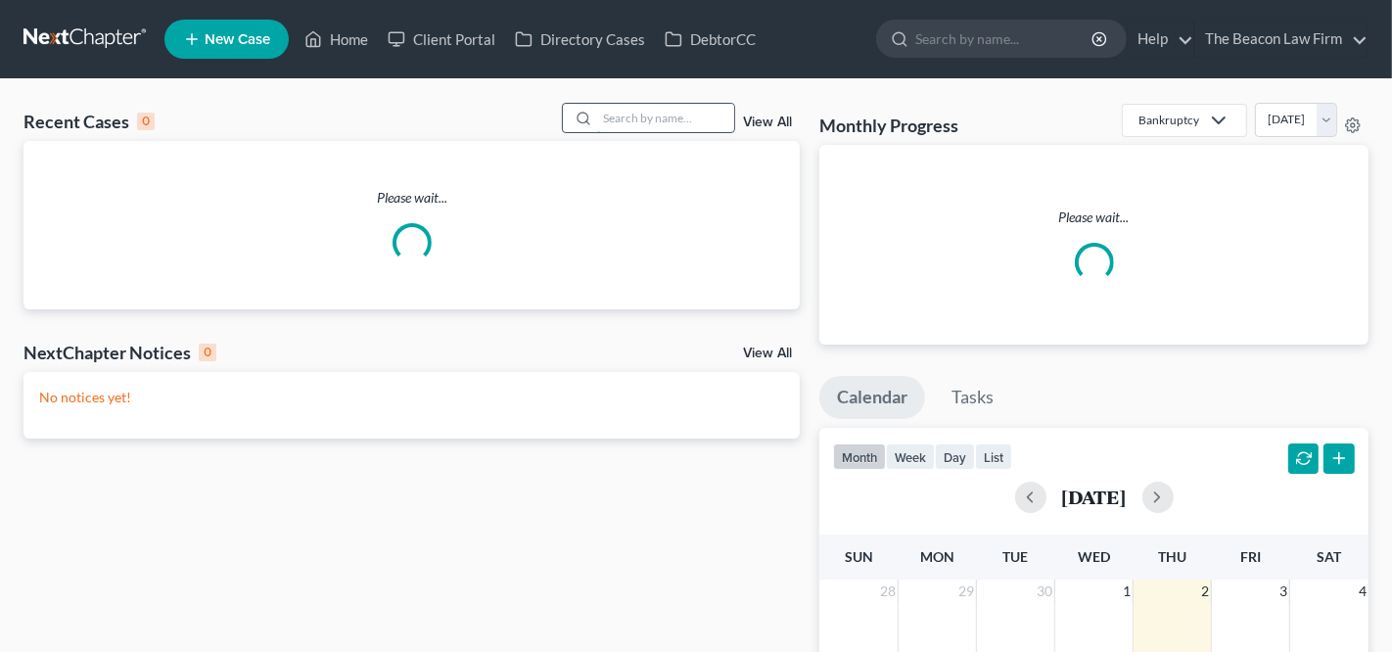
click at [608, 118] on input "search" at bounding box center [665, 118] width 137 height 28
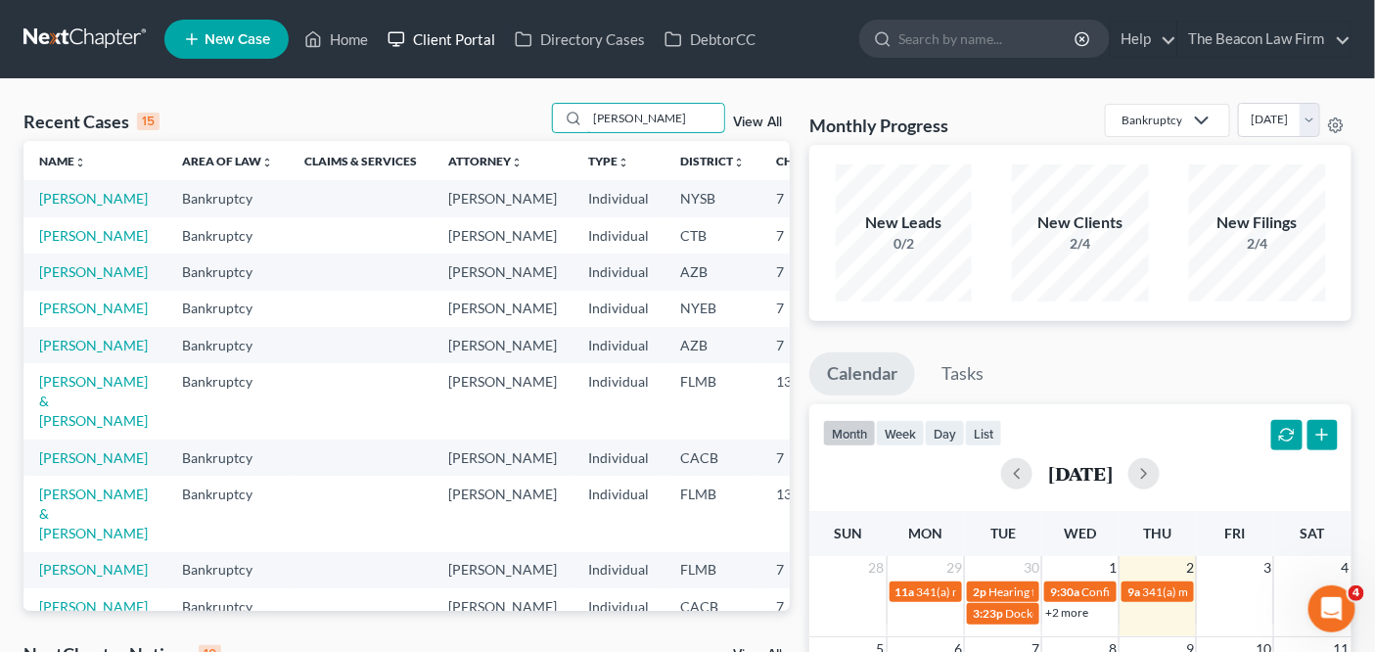
type input "[PERSON_NAME]"
click at [449, 38] on link "Client Portal" at bounding box center [441, 39] width 127 height 35
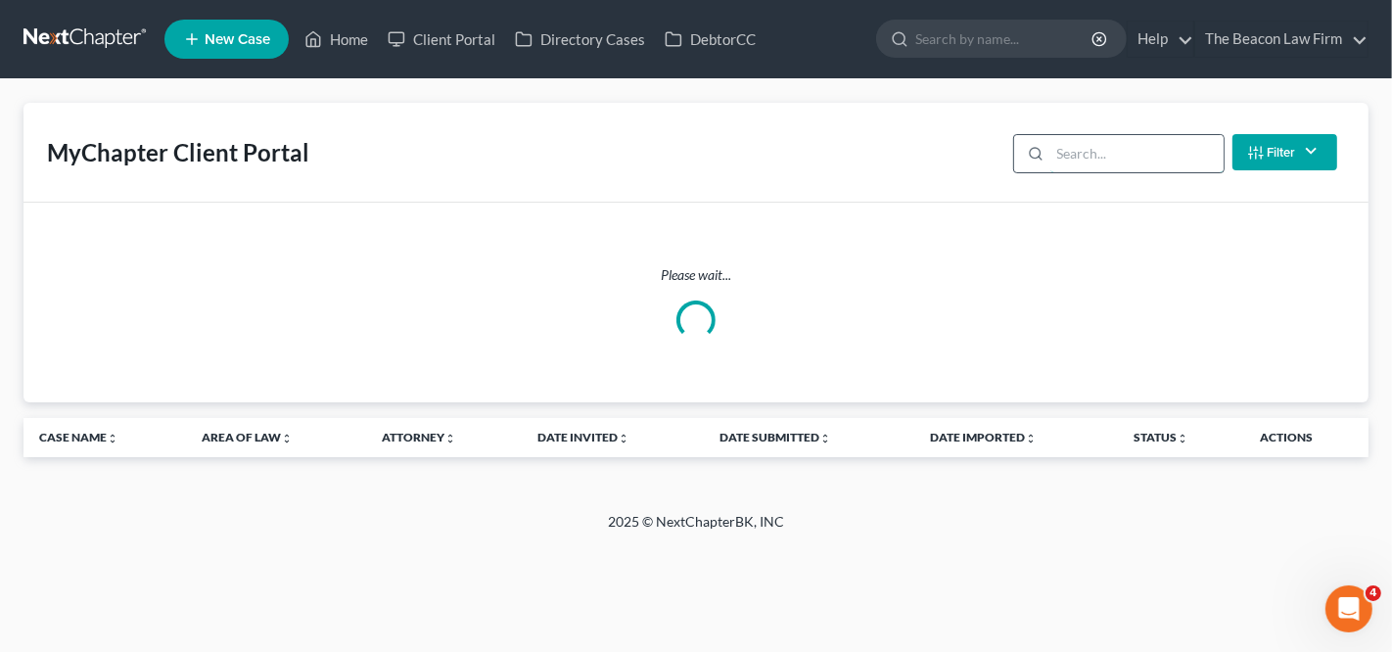
click at [1103, 152] on input "search" at bounding box center [1136, 153] width 173 height 37
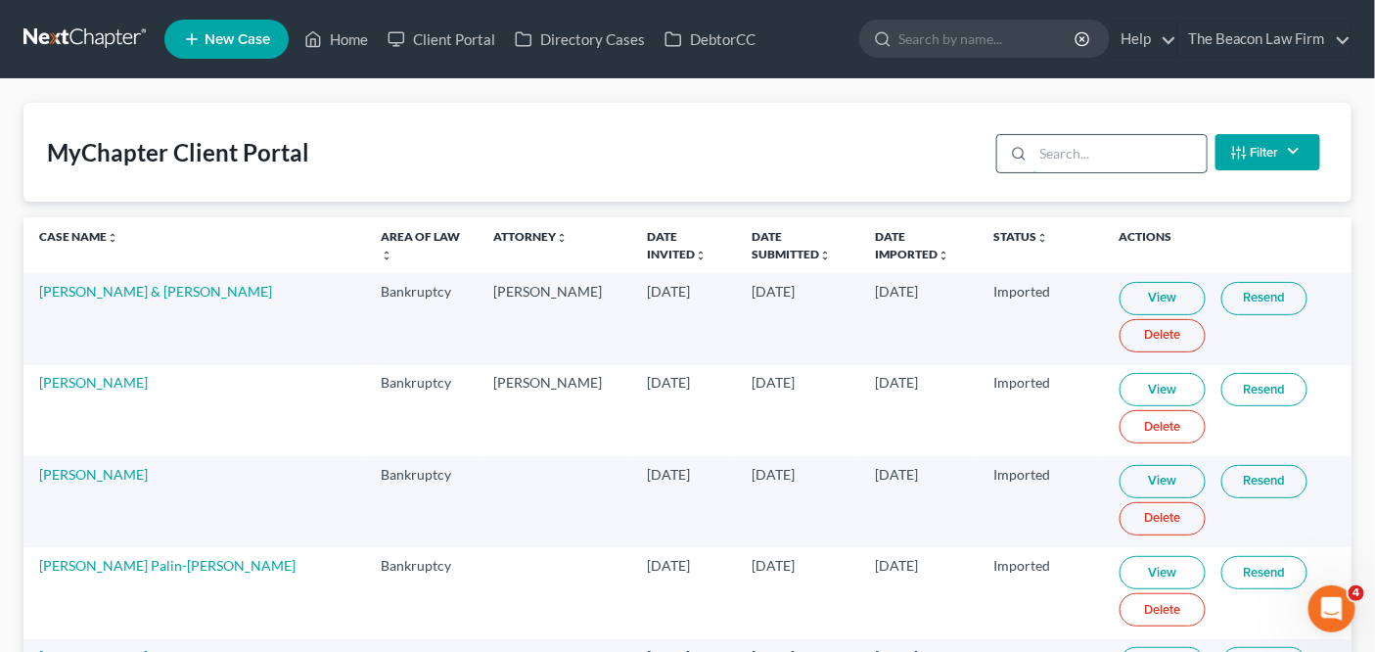
click at [1072, 142] on input "search" at bounding box center [1119, 153] width 173 height 37
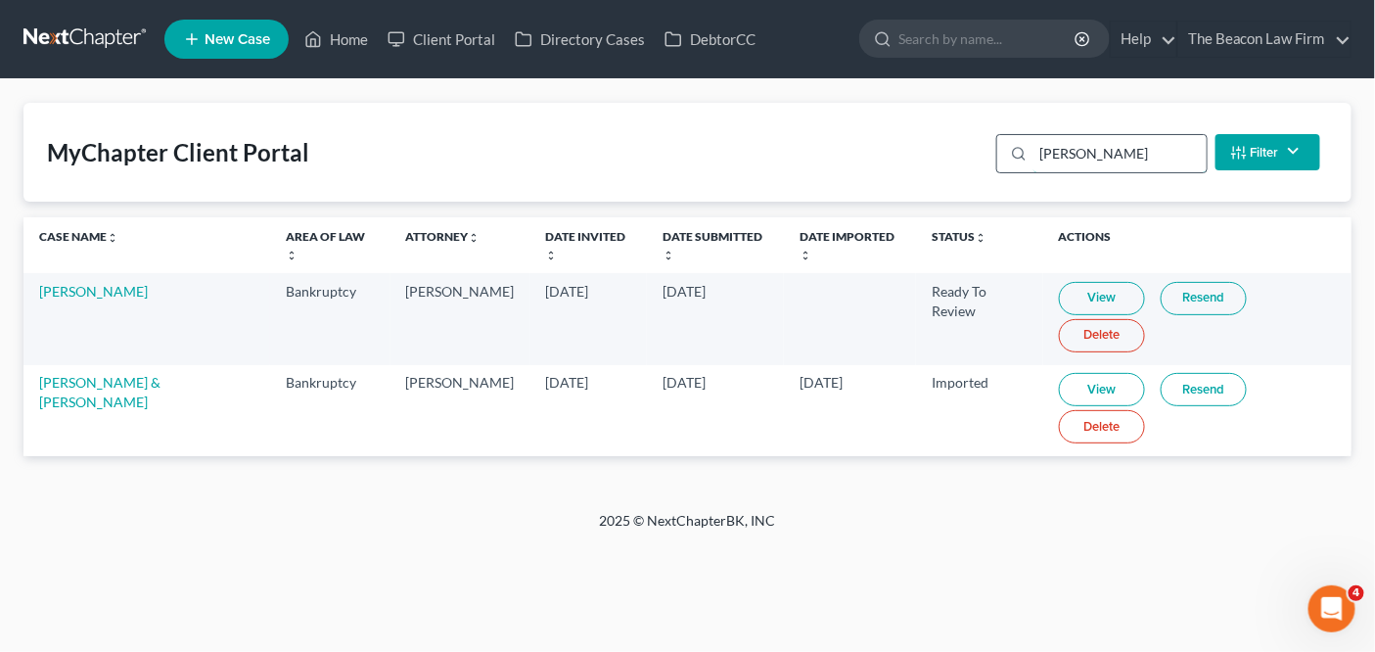
type input "[PERSON_NAME]"
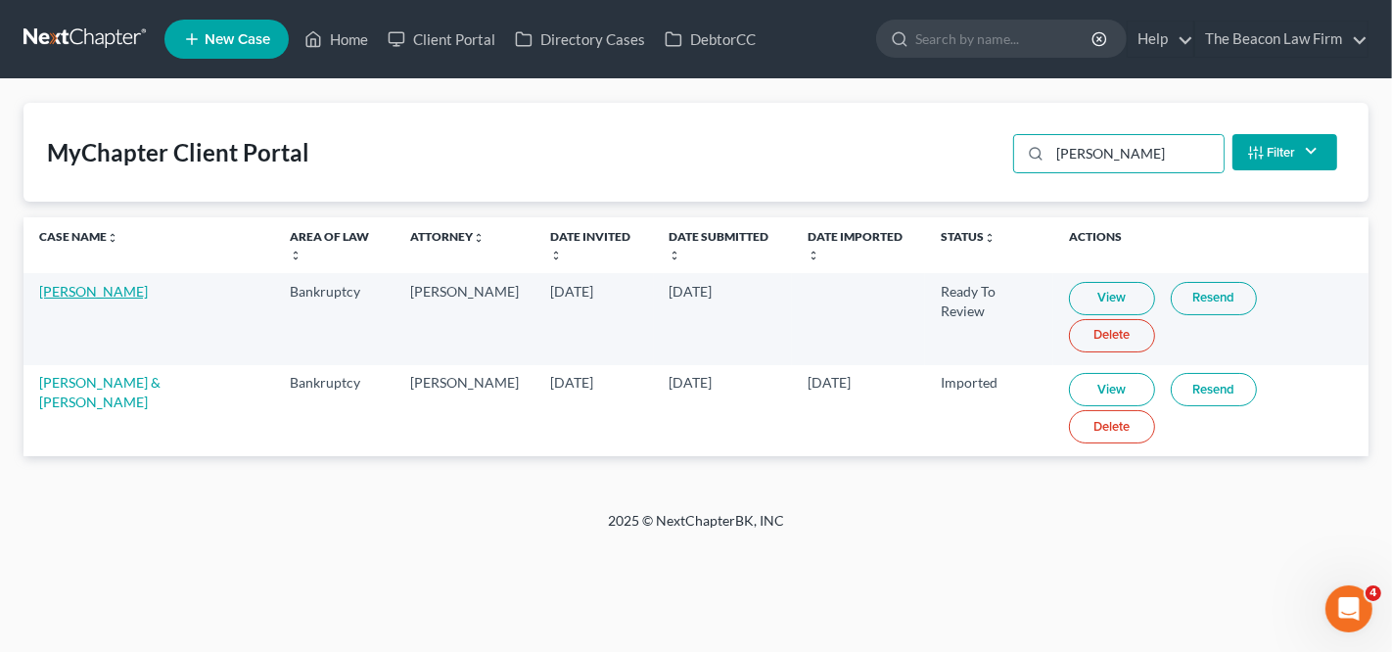
click at [108, 294] on link "[PERSON_NAME]" at bounding box center [93, 291] width 109 height 17
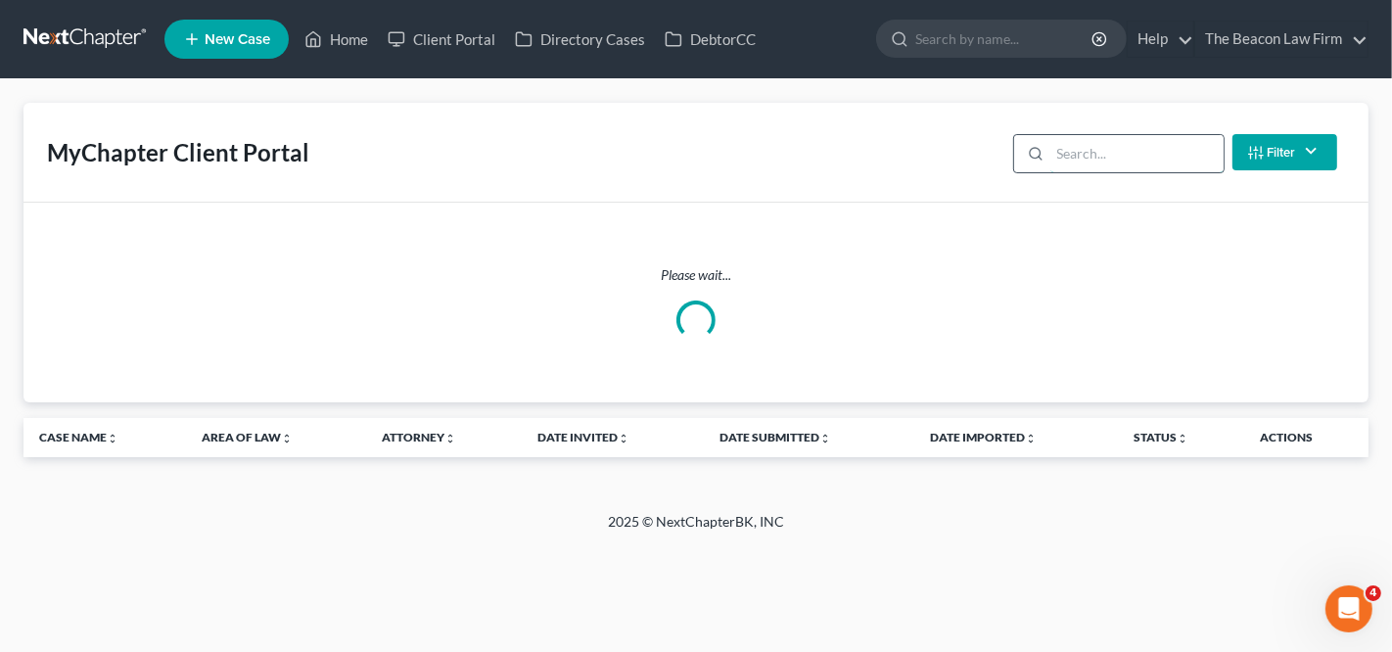
click at [1131, 150] on input "search" at bounding box center [1136, 153] width 173 height 37
click at [1131, 149] on input "search" at bounding box center [1136, 153] width 173 height 37
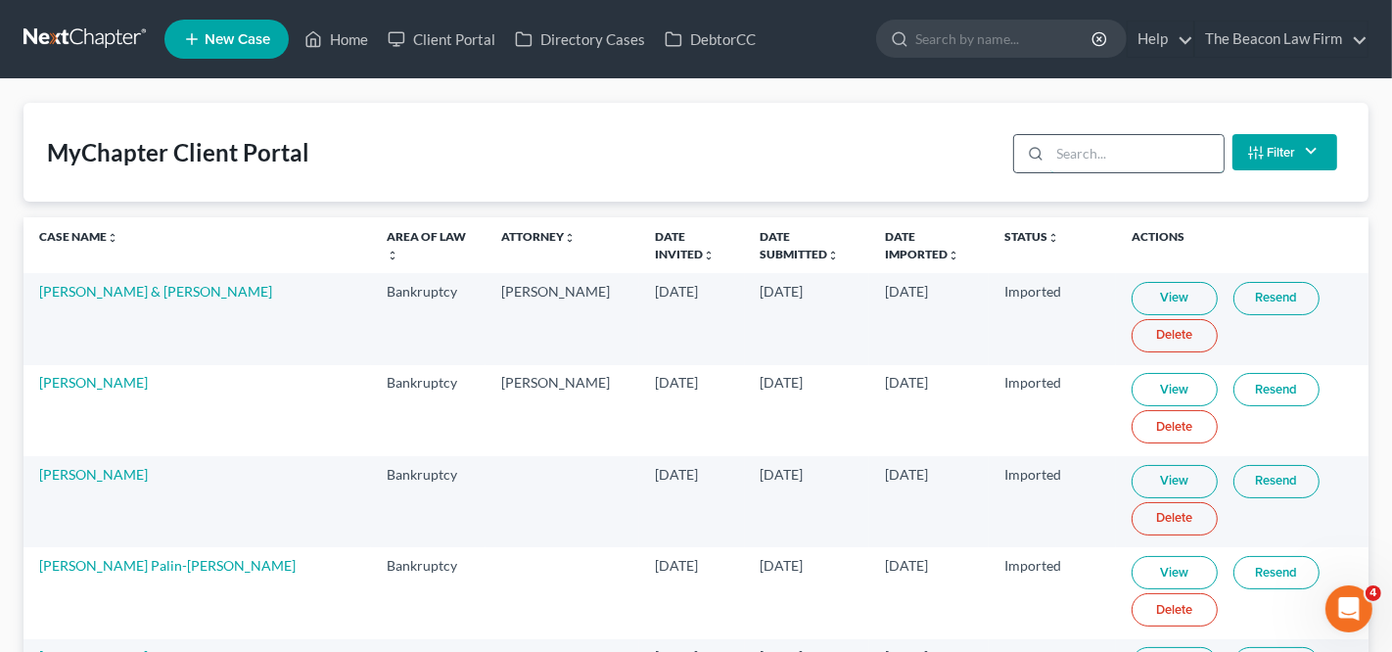
click at [1131, 149] on input "search" at bounding box center [1136, 153] width 173 height 37
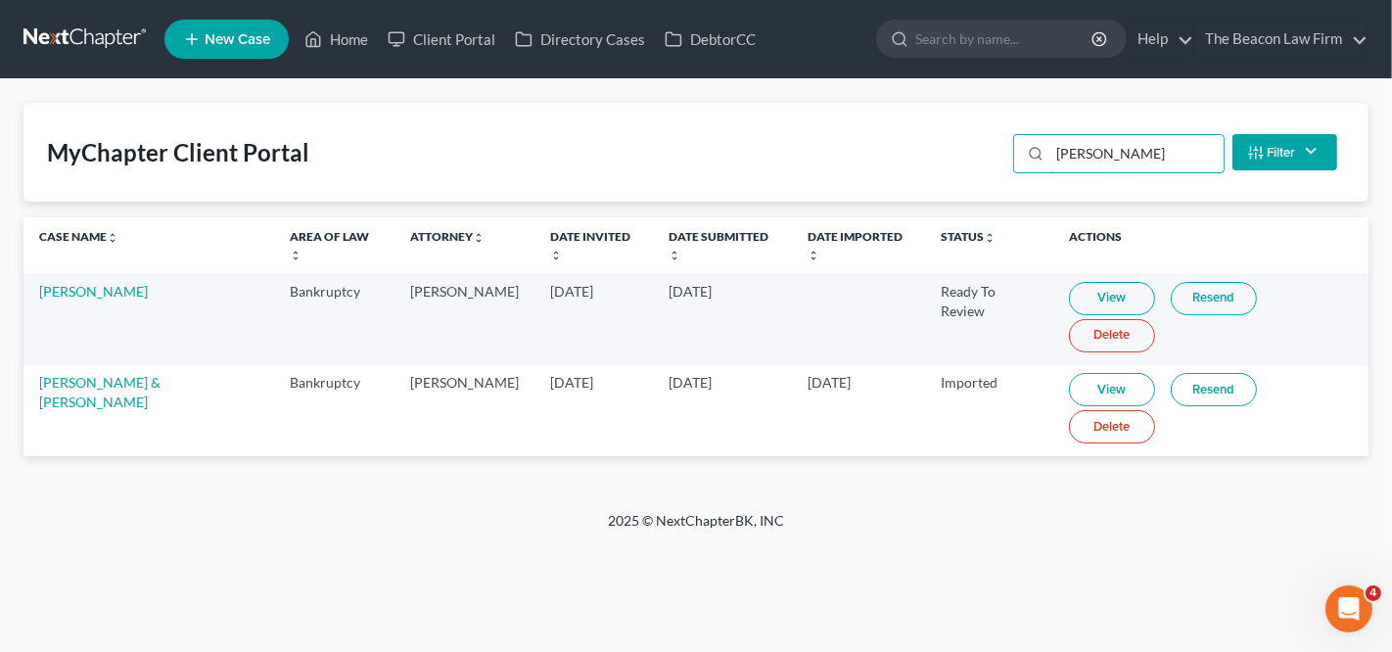
type input "[PERSON_NAME]"
click at [1117, 295] on link "View" at bounding box center [1112, 298] width 86 height 33
click at [1093, 298] on link "View" at bounding box center [1112, 298] width 86 height 33
click at [74, 47] on link at bounding box center [85, 39] width 125 height 35
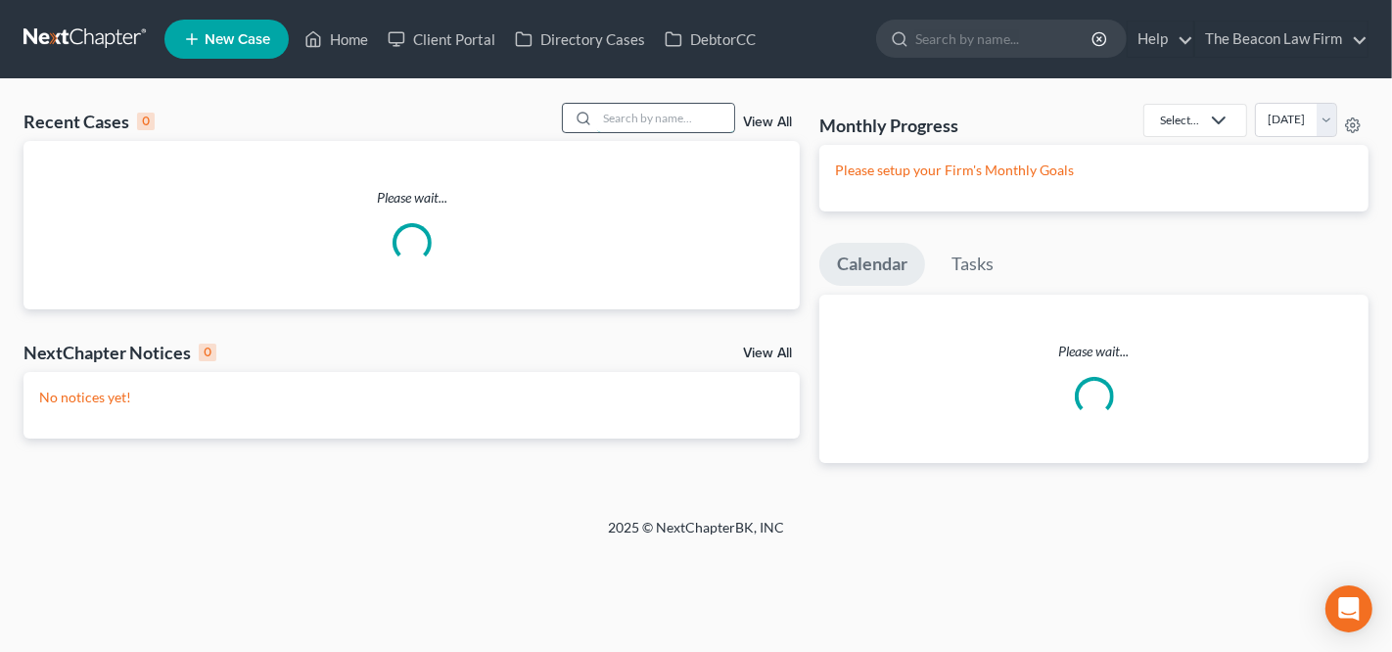
click at [665, 112] on input "search" at bounding box center [665, 118] width 137 height 28
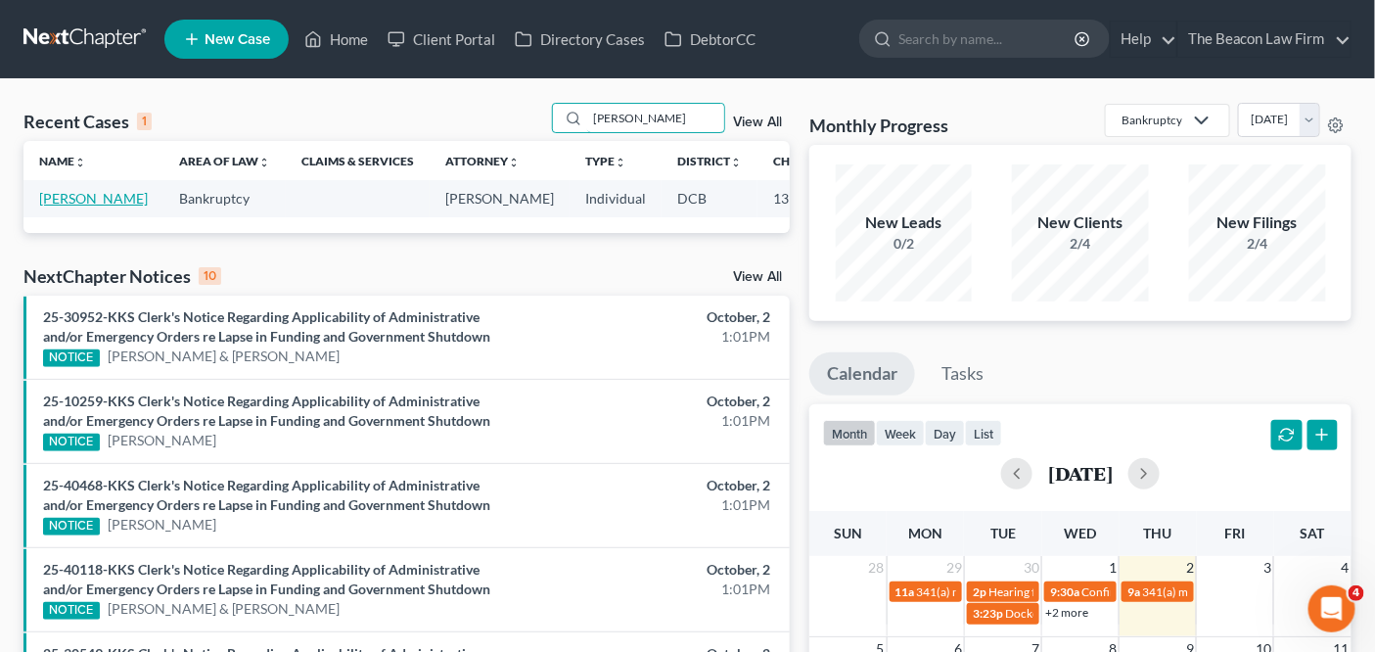
type input "dailey"
click at [83, 206] on link "Dailey, Deborah" at bounding box center [93, 198] width 109 height 17
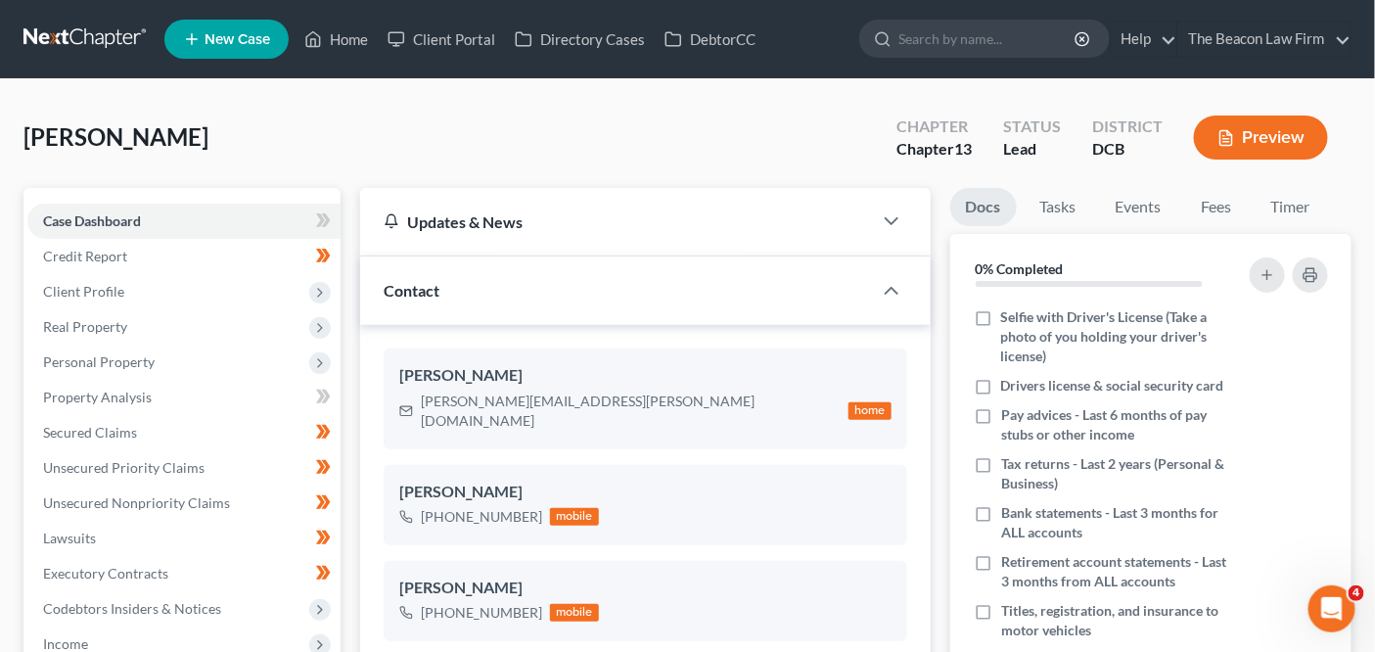
scroll to position [424, 0]
click at [192, 440] on link "Secured Claims" at bounding box center [183, 432] width 313 height 35
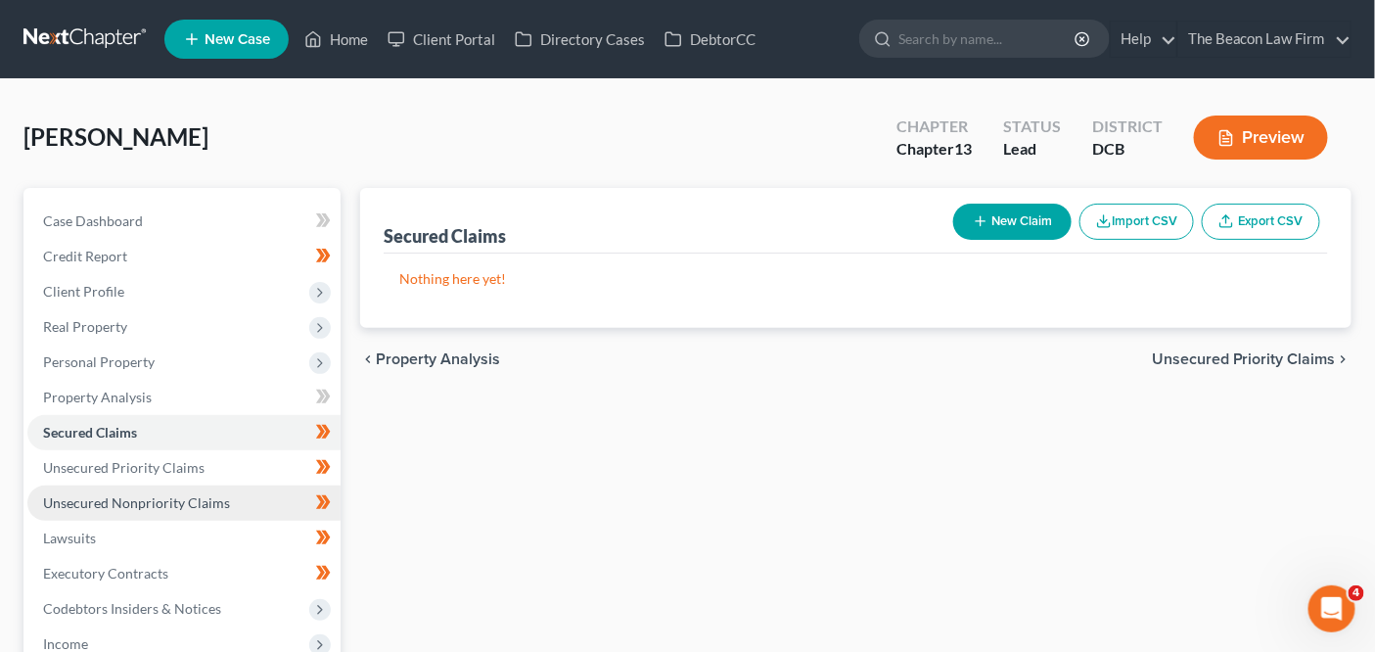
click at [184, 497] on span "Unsecured Nonpriority Claims" at bounding box center [136, 502] width 187 height 17
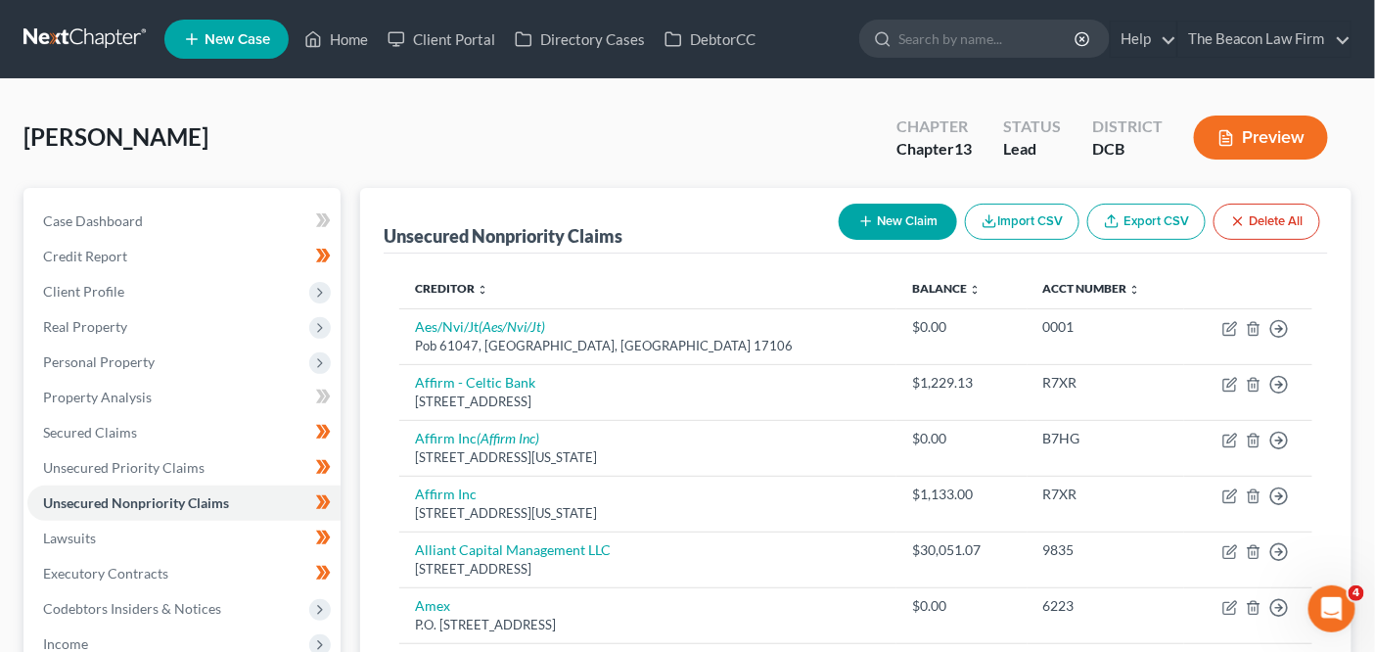
click at [1007, 228] on button "Import CSV" at bounding box center [1022, 222] width 114 height 36
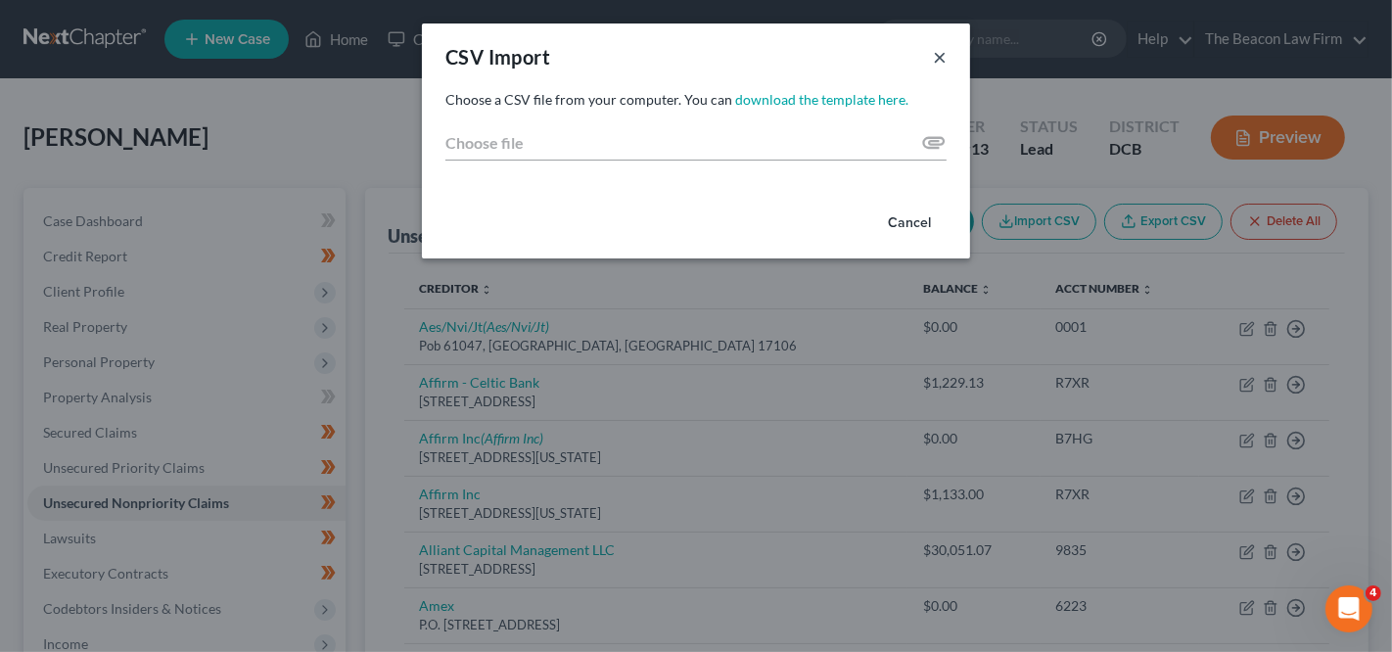
click at [941, 62] on button "×" at bounding box center [940, 56] width 14 height 23
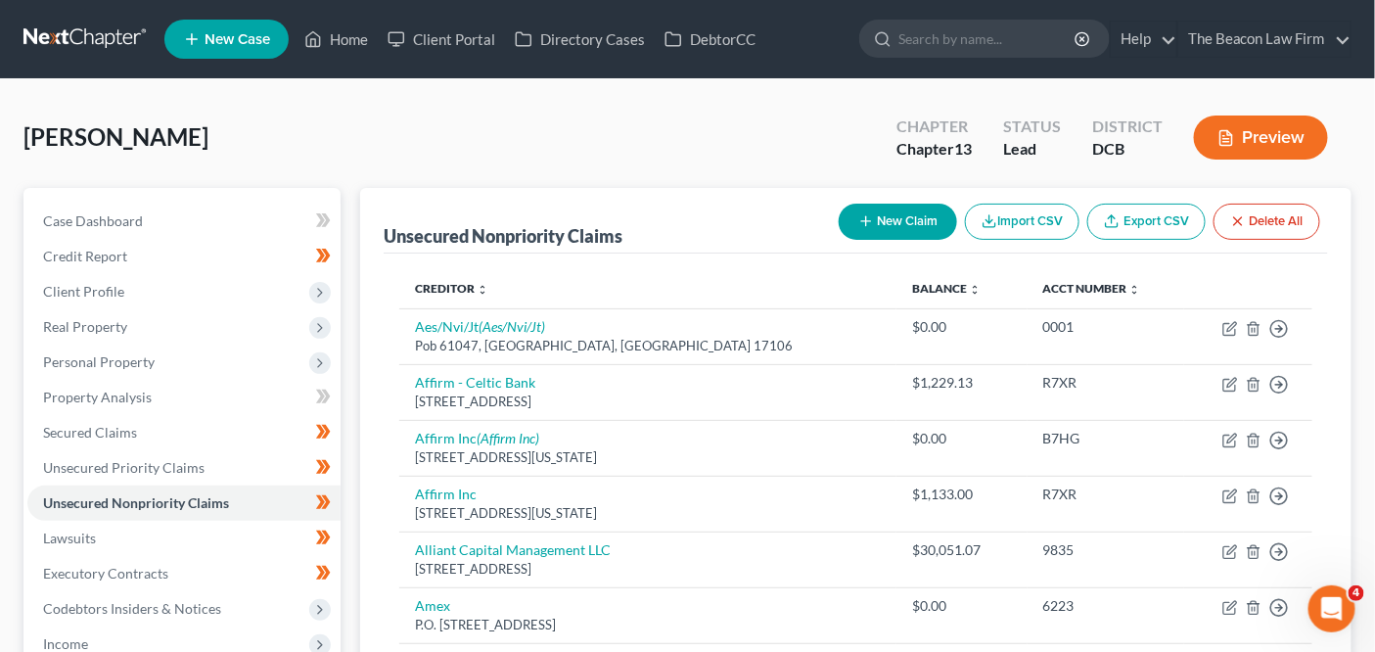
click at [1150, 214] on link "Export CSV" at bounding box center [1146, 222] width 118 height 36
click at [1280, 139] on button "Preview" at bounding box center [1261, 137] width 134 height 44
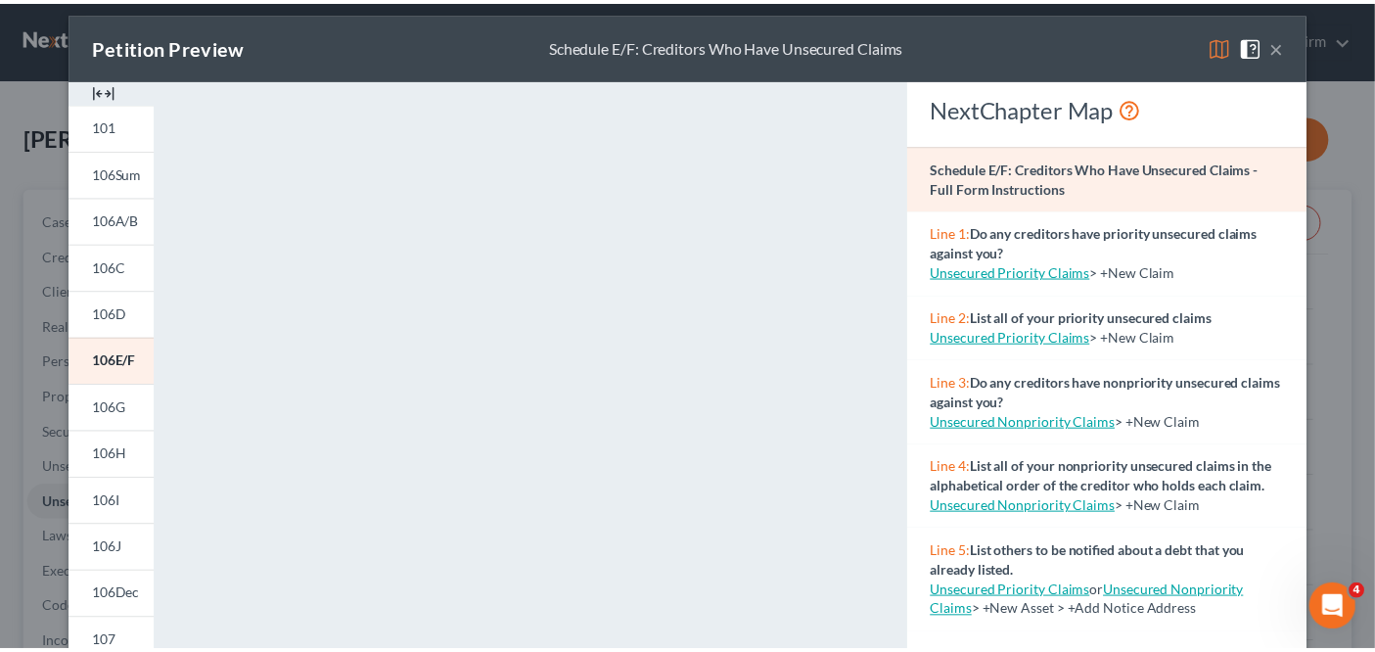
scroll to position [4, 0]
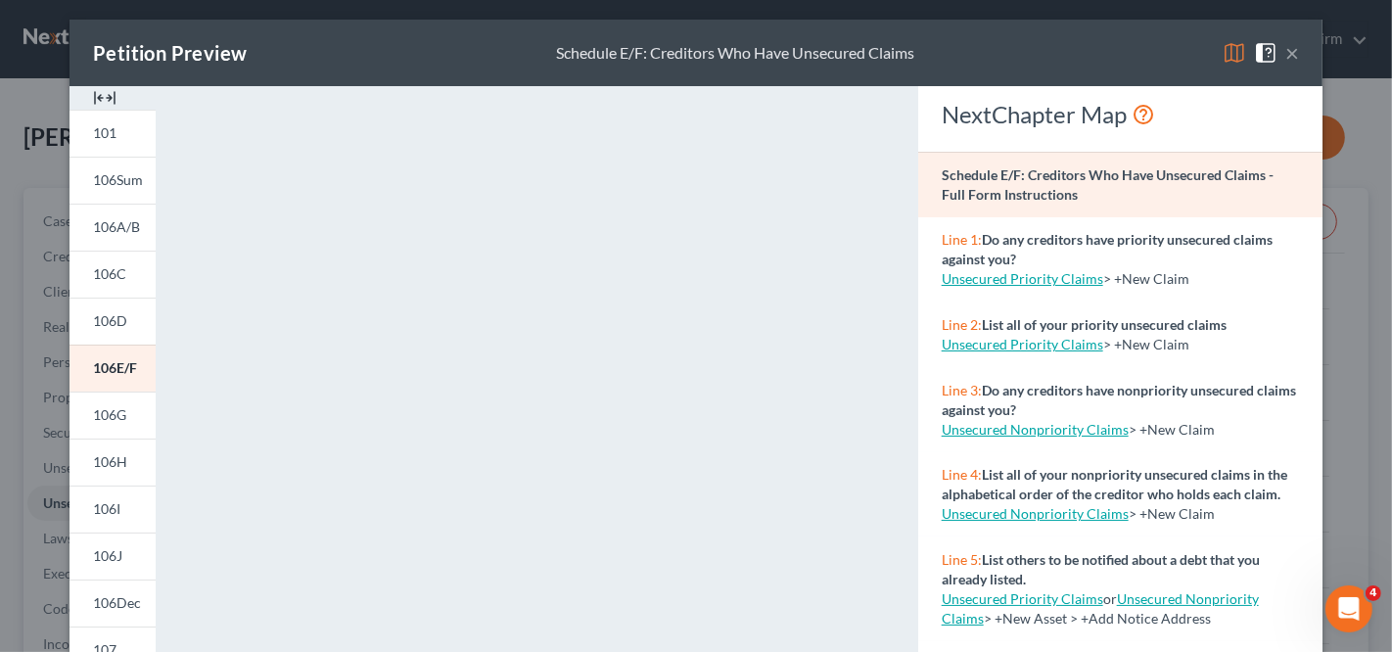
click at [1338, 139] on div "Petition Preview Schedule E/F: Creditors Who Have Unsecured Claims × 101 106Sum…" at bounding box center [696, 326] width 1392 height 652
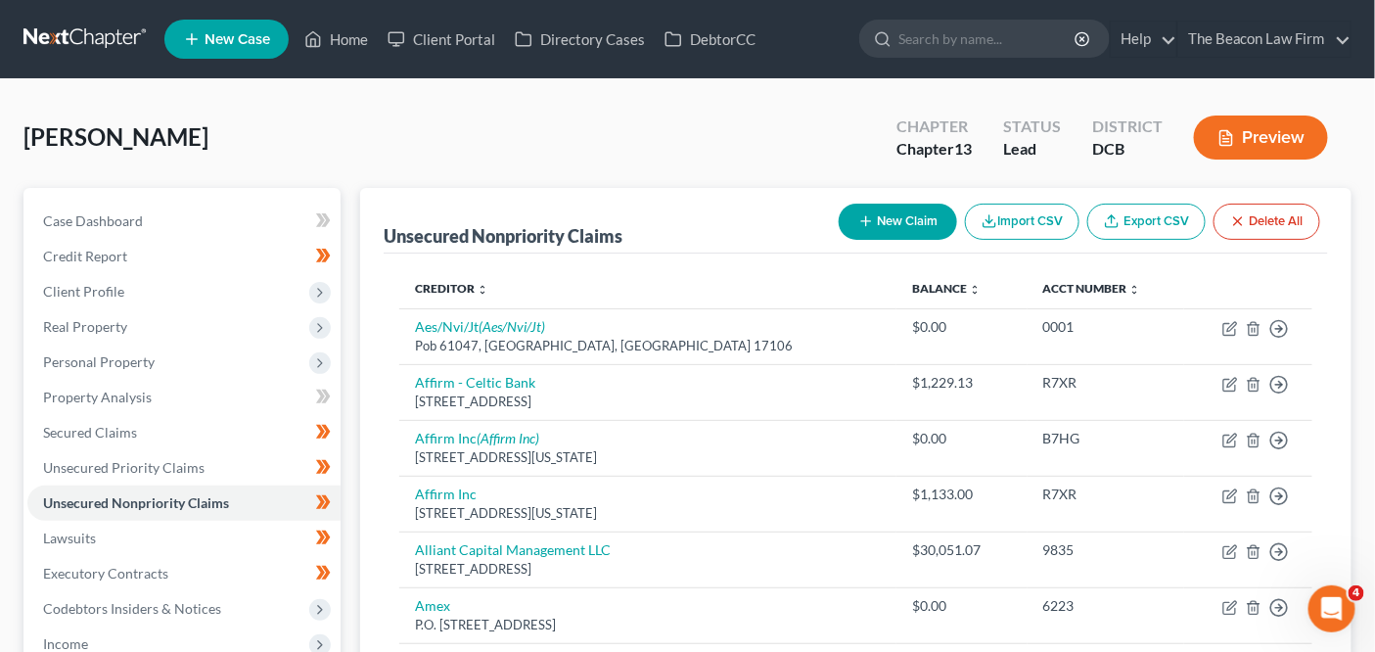
click at [1055, 232] on button "Import CSV" at bounding box center [1022, 222] width 114 height 36
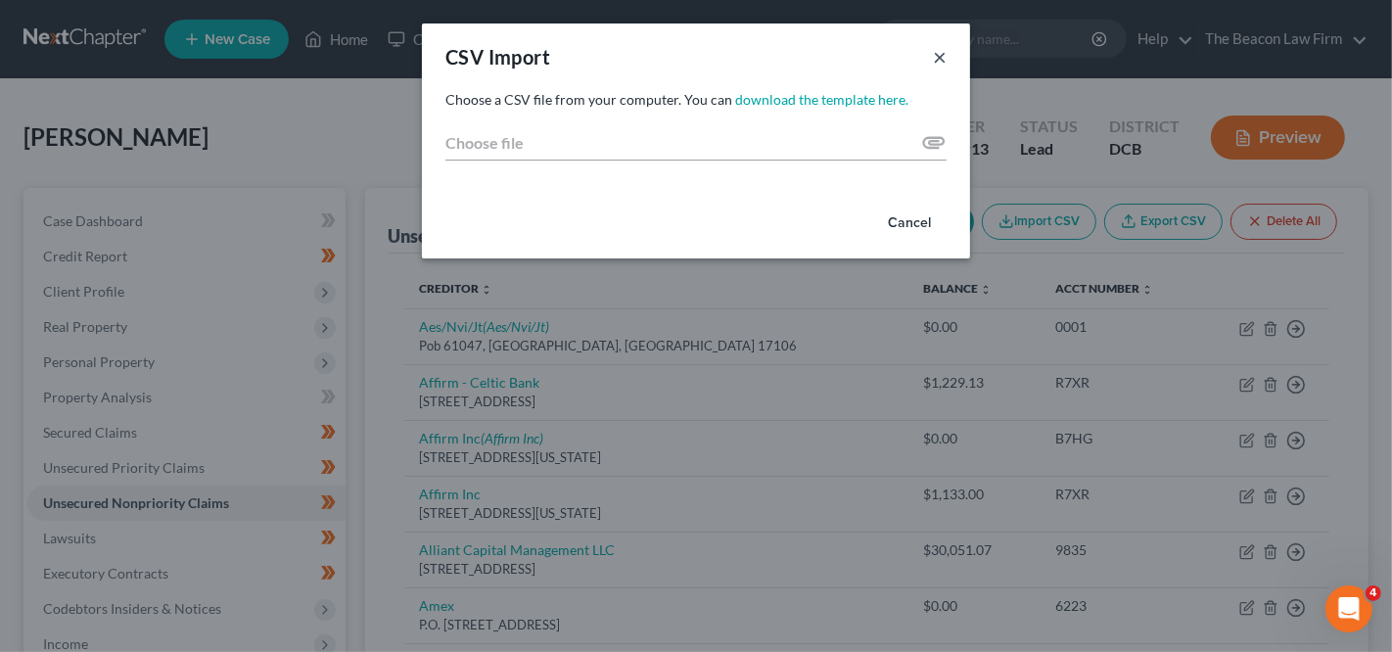
click at [934, 63] on button "×" at bounding box center [940, 56] width 14 height 23
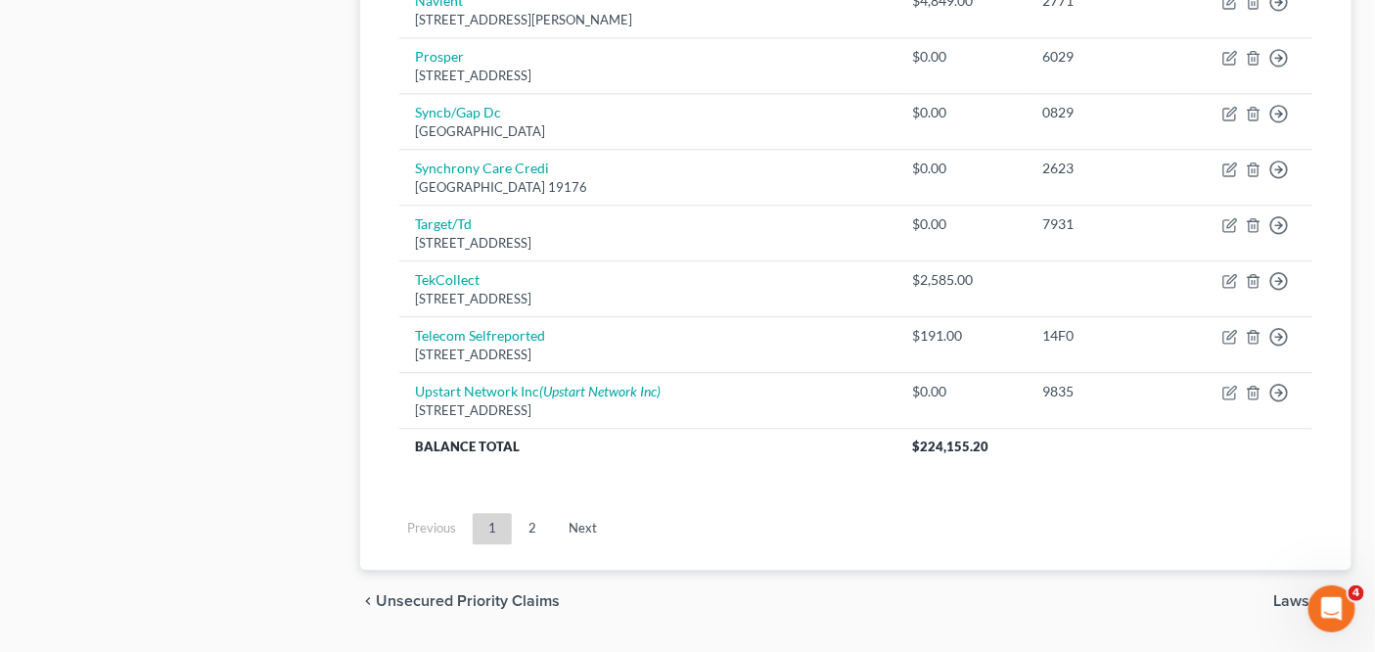
scroll to position [1562, 0]
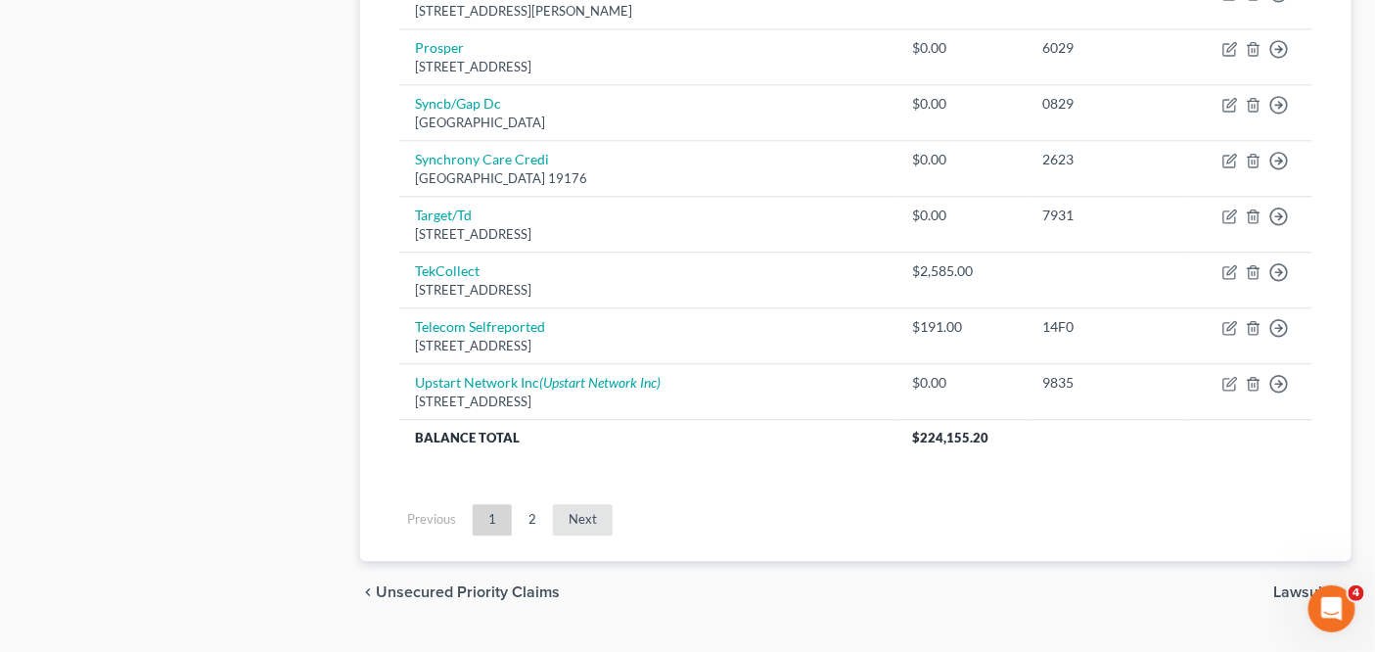
click at [578, 516] on link "Next" at bounding box center [583, 519] width 60 height 31
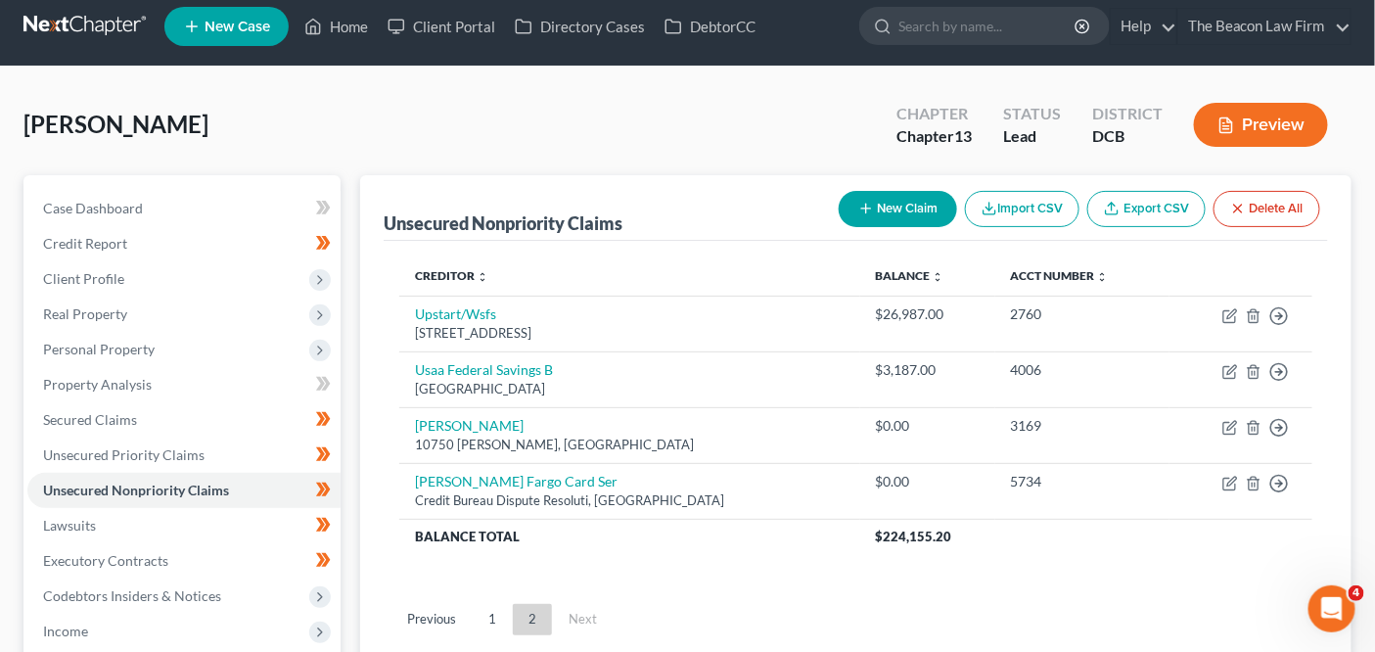
scroll to position [0, 0]
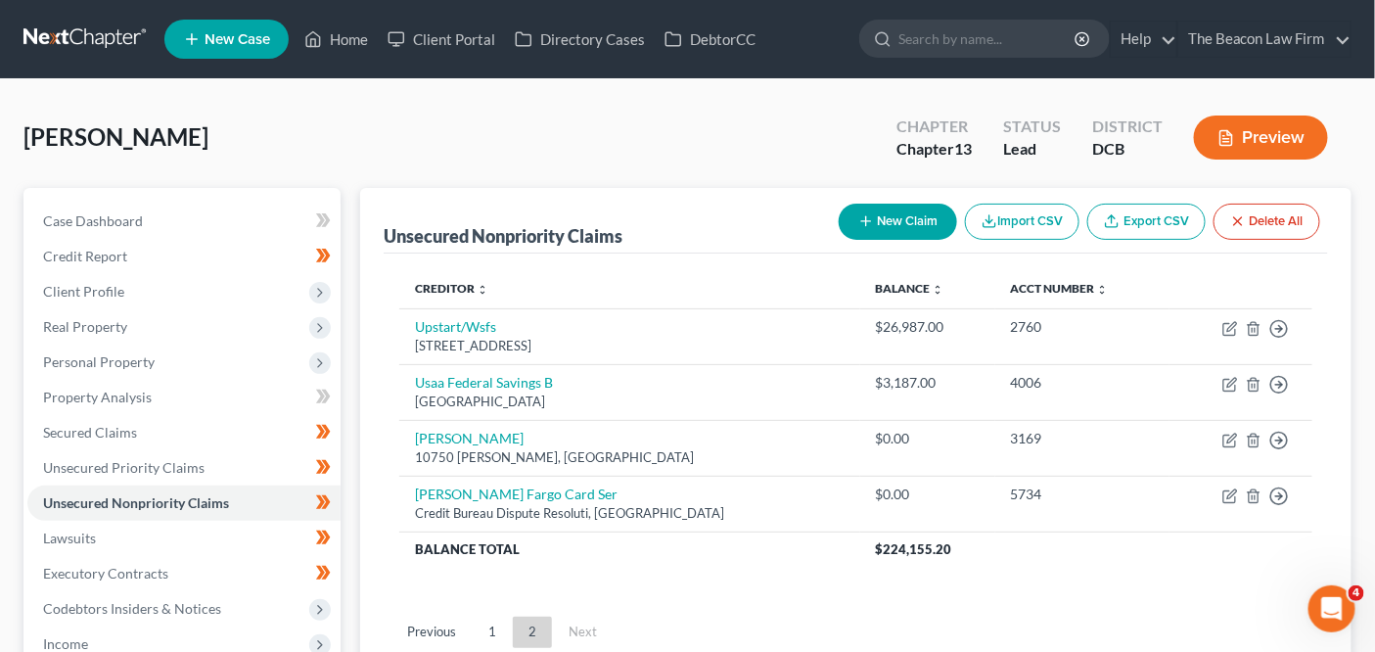
click at [1058, 210] on button "Import CSV" at bounding box center [1022, 222] width 114 height 36
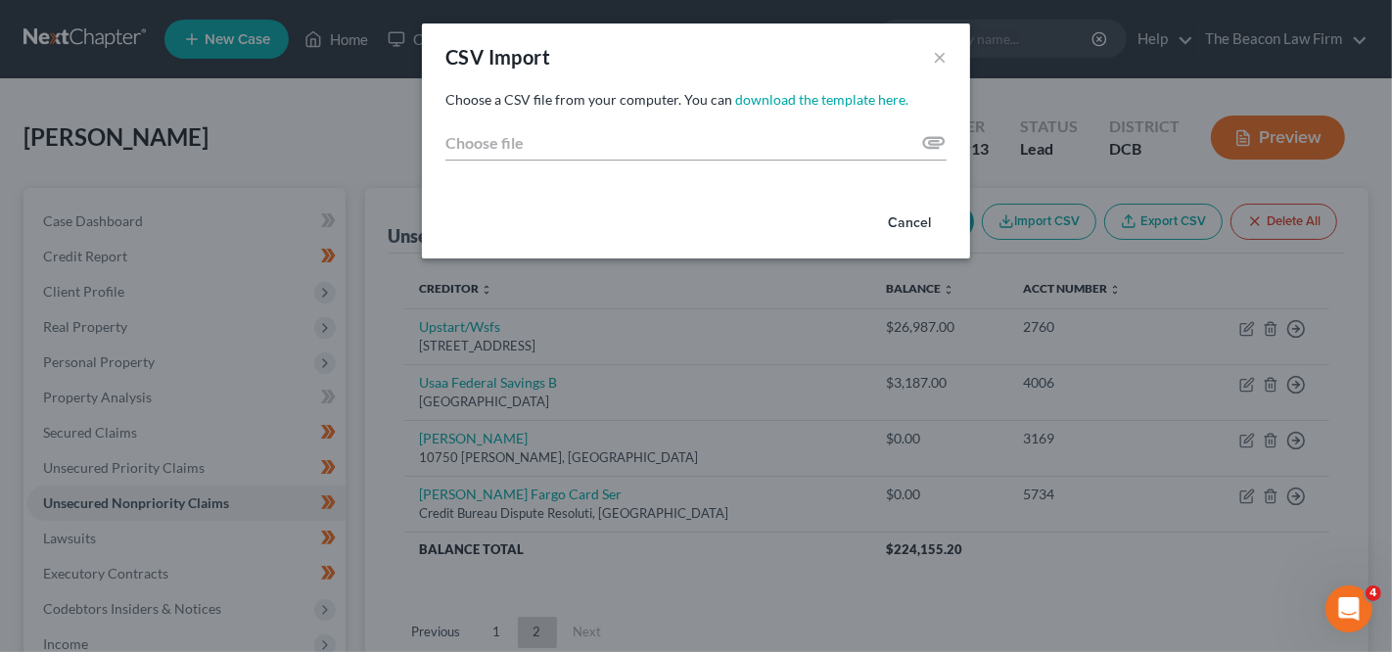
click at [1093, 213] on div "CSV Import × Choose a CSV file from your computer. You can download the templat…" at bounding box center [696, 326] width 1392 height 652
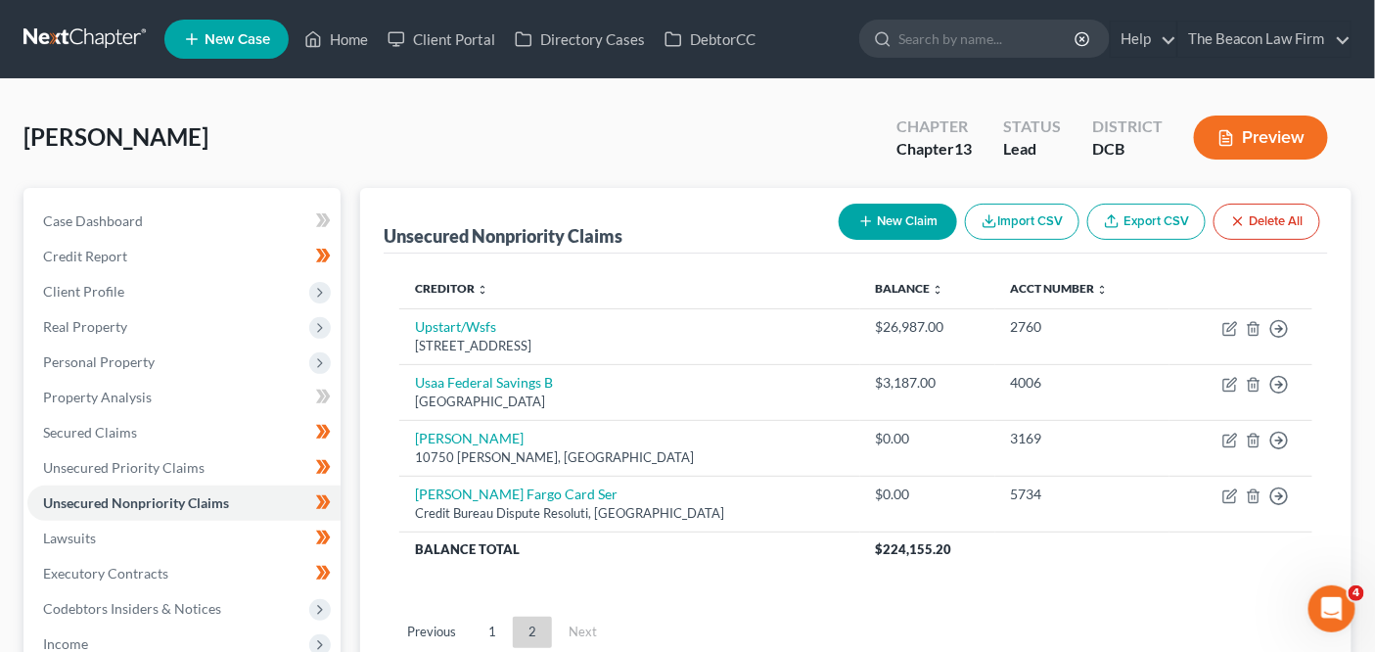
click at [1148, 213] on link "Export CSV" at bounding box center [1146, 222] width 118 height 36
click at [500, 626] on link "1" at bounding box center [492, 632] width 39 height 31
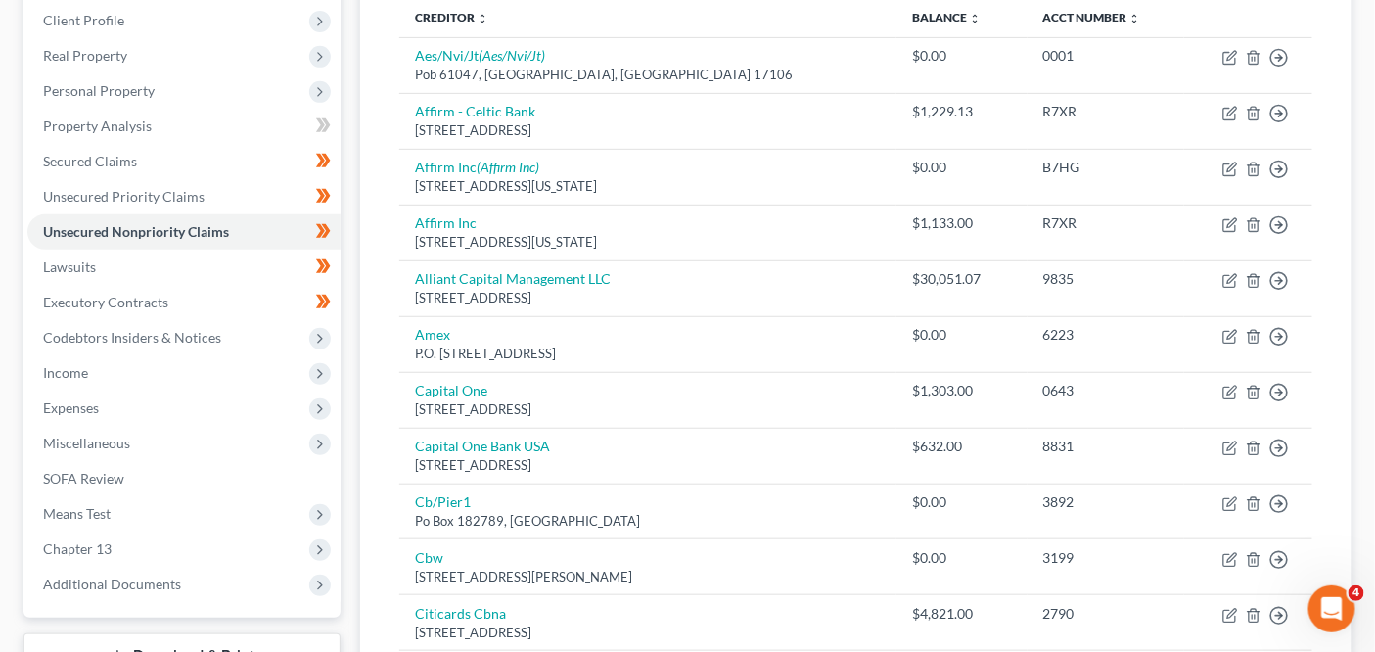
scroll to position [175, 0]
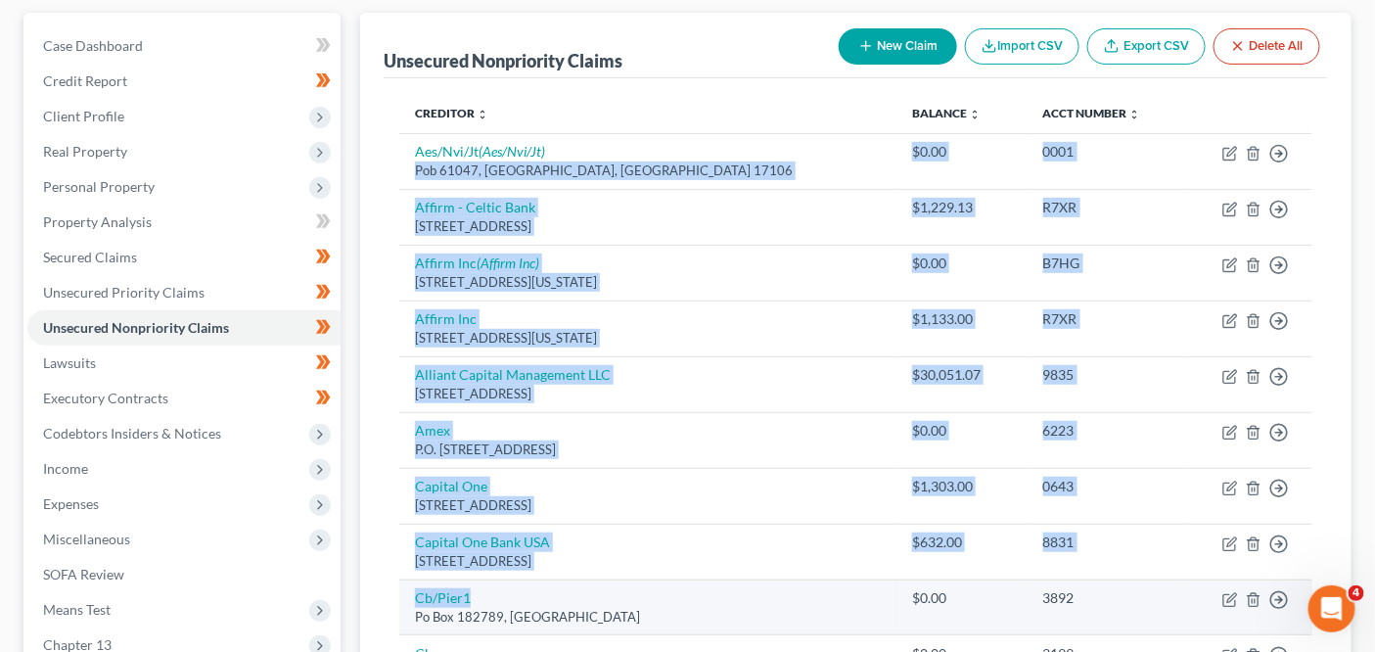
drag, startPoint x: 678, startPoint y: 157, endPoint x: 577, endPoint y: 596, distance: 450.8
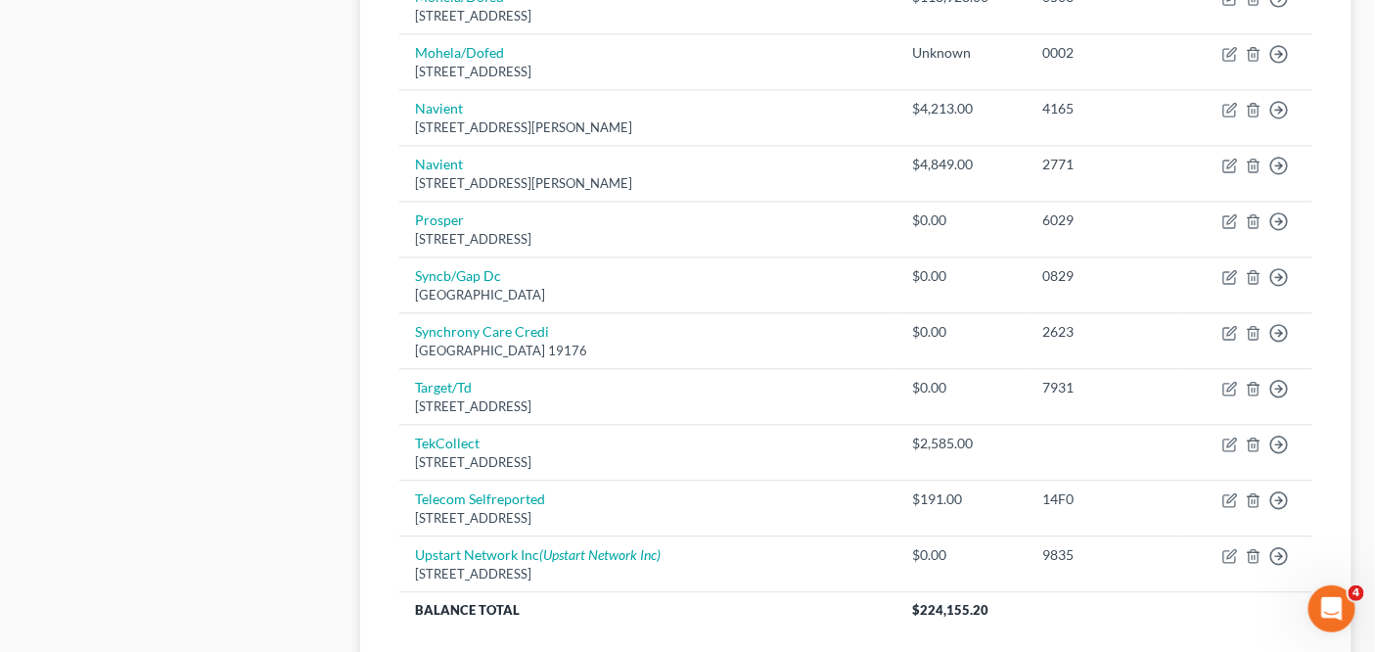
scroll to position [1399, 0]
